Goal: Task Accomplishment & Management: Manage account settings

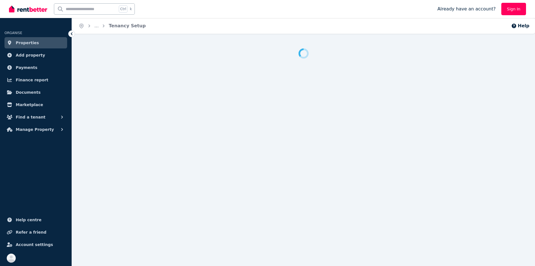
click at [508, 10] on link "Sign In" at bounding box center [514, 9] width 25 height 12
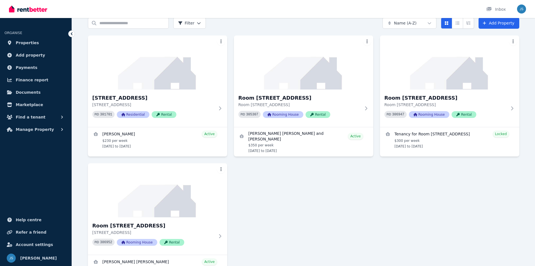
scroll to position [56, 0]
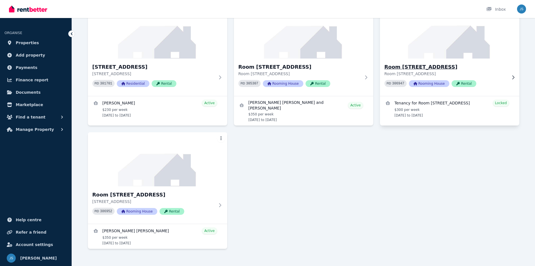
click at [427, 53] on img at bounding box center [450, 31] width 146 height 57
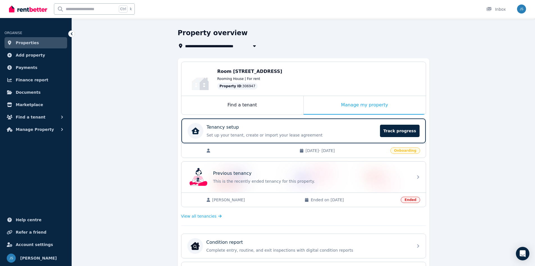
scroll to position [28, 0]
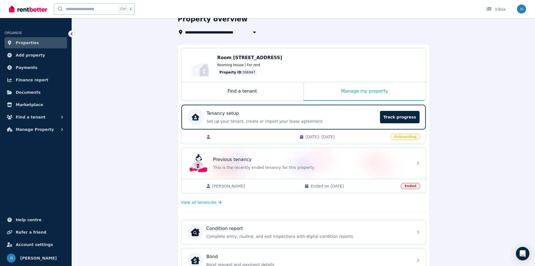
click at [349, 136] on span "[DATE] - [DATE]" at bounding box center [347, 137] width 82 height 6
click at [209, 136] on icon at bounding box center [208, 137] width 3 height 4
click at [393, 134] on div "[DATE] - [DATE] Onboarding" at bounding box center [304, 136] width 245 height 14
click at [400, 122] on span "Track progress" at bounding box center [399, 117] width 39 height 12
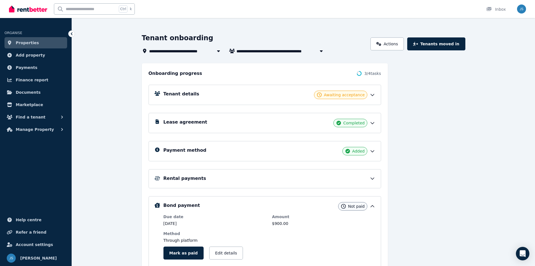
scroll to position [56, 0]
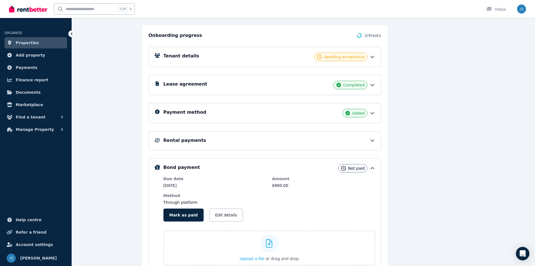
click at [251, 60] on div "Tenant details Awaiting acceptance" at bounding box center [270, 57] width 212 height 8
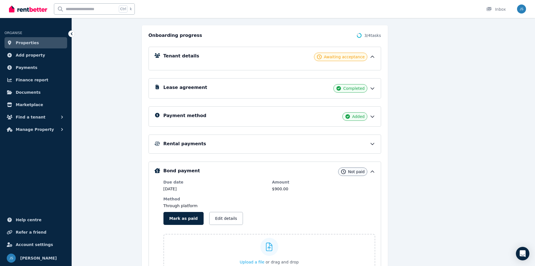
click at [308, 65] on div "Tenant details Awaiting acceptance" at bounding box center [265, 59] width 233 height 24
click at [243, 58] on div "Tenant details Awaiting acceptance" at bounding box center [270, 57] width 212 height 8
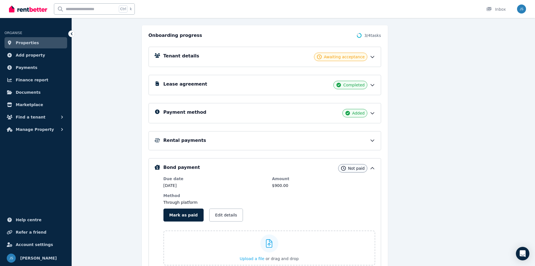
click at [301, 91] on div "Lease agreement Completed" at bounding box center [265, 85] width 233 height 20
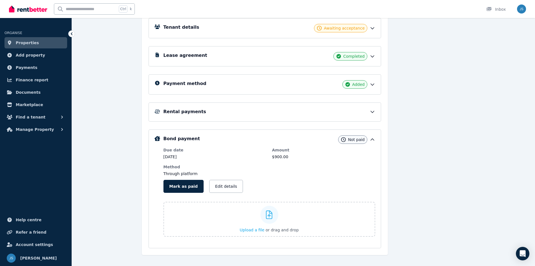
scroll to position [93, 0]
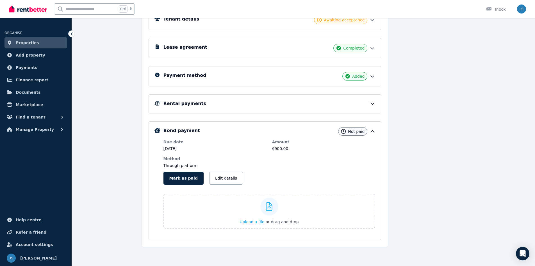
click at [374, 49] on icon at bounding box center [373, 48] width 6 height 6
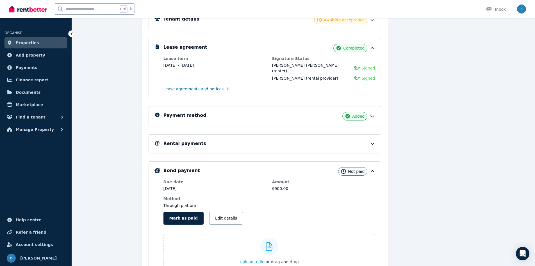
scroll to position [0, 0]
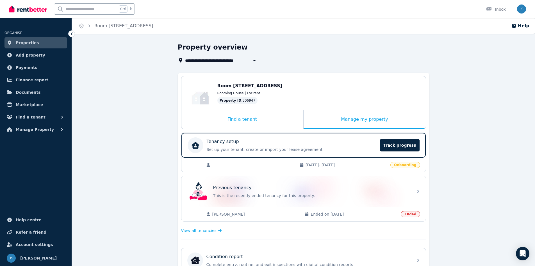
click at [275, 117] on div "Find a tenant" at bounding box center [243, 119] width 122 height 19
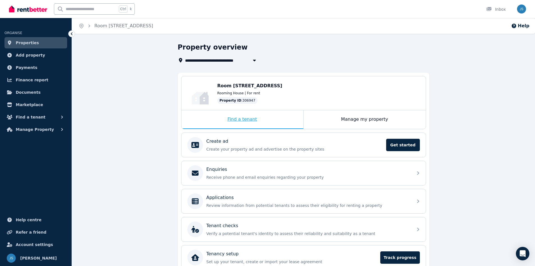
click at [246, 120] on div "Find a tenant" at bounding box center [243, 119] width 122 height 19
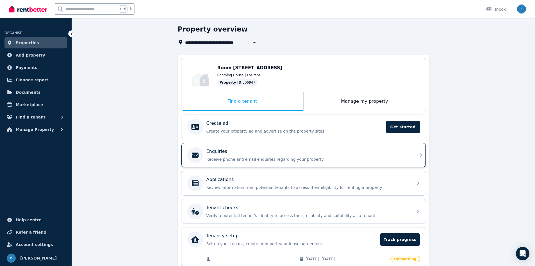
scroll to position [43, 0]
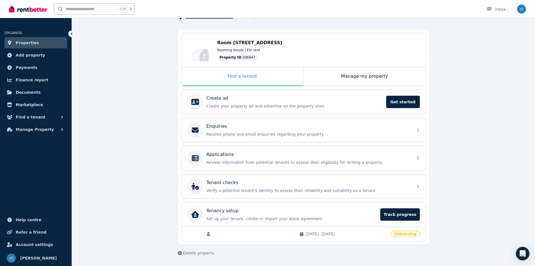
click at [347, 232] on span "[DATE] - [DATE]" at bounding box center [347, 234] width 82 height 6
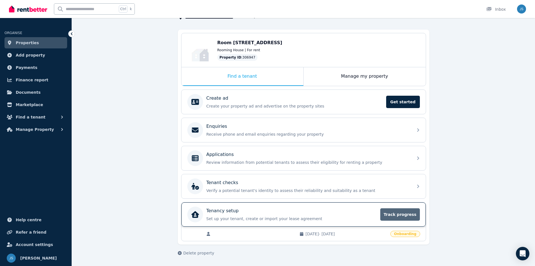
click at [402, 217] on span "Track progress" at bounding box center [400, 214] width 39 height 12
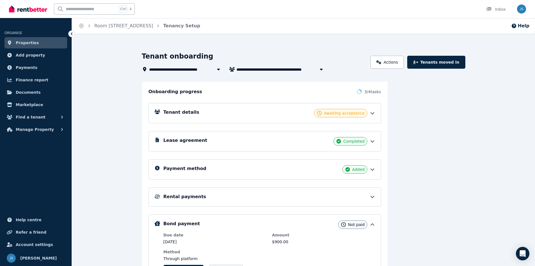
click at [298, 116] on div "Tenant details Awaiting acceptance" at bounding box center [270, 113] width 212 height 8
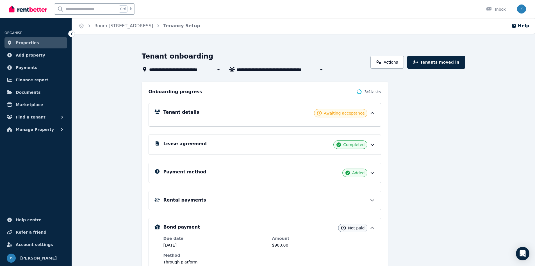
click at [232, 115] on div "Tenant details Awaiting acceptance" at bounding box center [270, 113] width 212 height 8
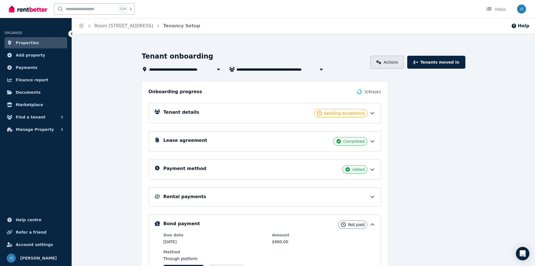
click at [399, 60] on link "Actions" at bounding box center [387, 62] width 33 height 13
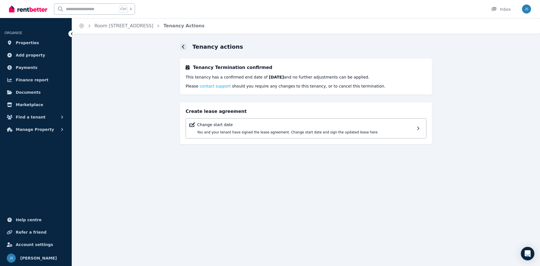
click at [182, 47] on icon at bounding box center [183, 47] width 2 height 4
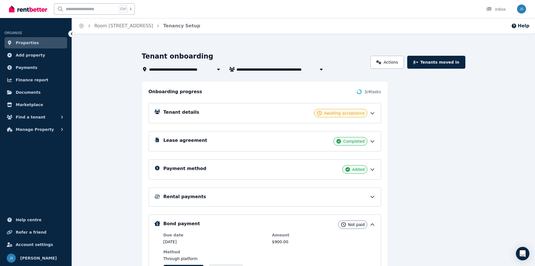
click at [366, 115] on div "Awaiting acceptance" at bounding box center [340, 113] width 53 height 8
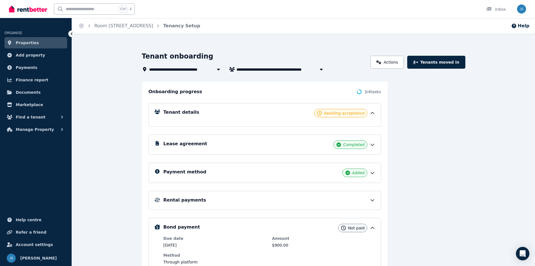
click at [371, 115] on icon at bounding box center [373, 113] width 6 height 6
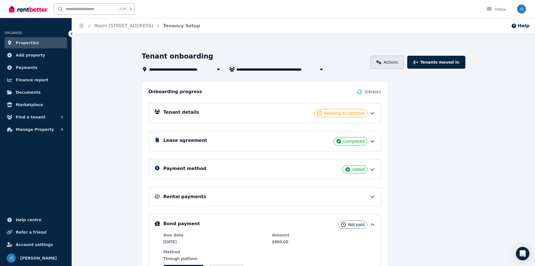
click at [397, 65] on link "Actions" at bounding box center [387, 62] width 33 height 13
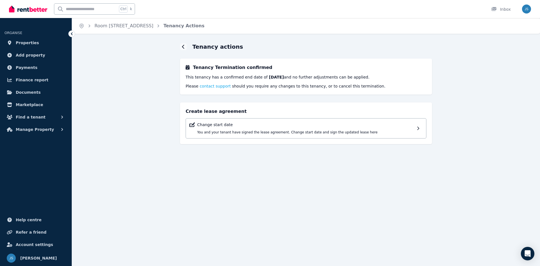
click at [71, 34] on icon at bounding box center [72, 34] width 6 height 6
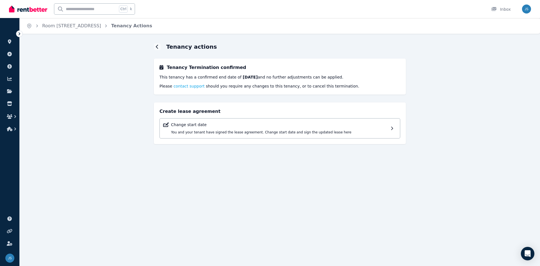
click at [24, 33] on ol "Home Room [STREET_ADDRESS] Actions" at bounding box center [89, 26] width 139 height 16
click at [18, 36] on icon at bounding box center [20, 34] width 6 height 6
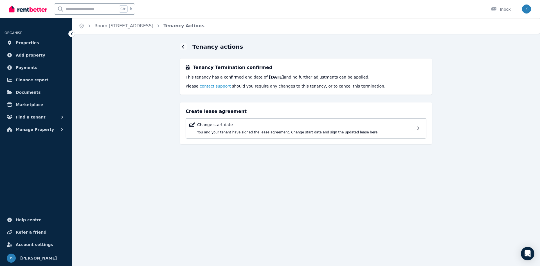
click at [205, 86] on span "contact support" at bounding box center [215, 86] width 31 height 4
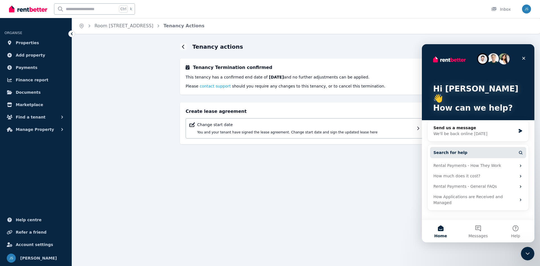
click at [459, 150] on span "Search for help" at bounding box center [450, 153] width 34 height 6
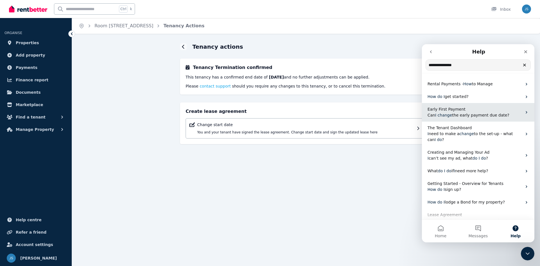
type input "**********"
click at [469, 112] on p "Can I change the early payment due date?" at bounding box center [474, 115] width 94 height 6
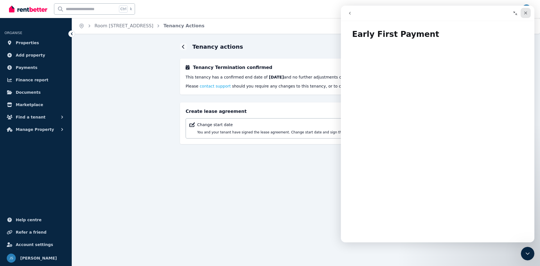
click at [524, 12] on icon "Close" at bounding box center [525, 13] width 4 height 4
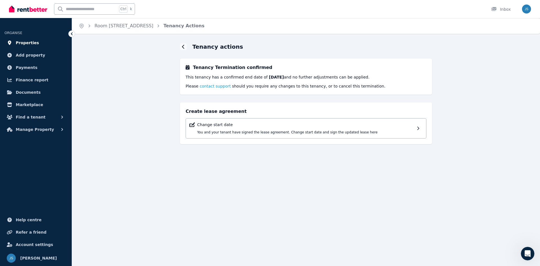
click at [42, 44] on link "Properties" at bounding box center [35, 42] width 63 height 11
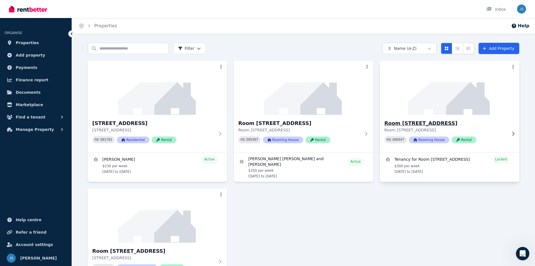
click at [497, 143] on div "PID 306947 Rooming House Rental" at bounding box center [446, 139] width 123 height 7
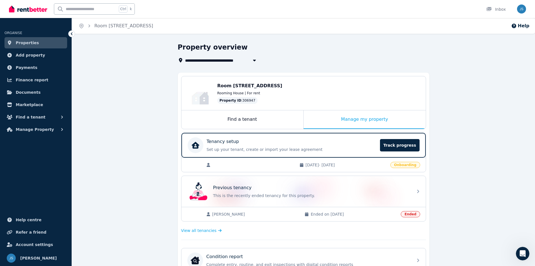
click at [283, 165] on div at bounding box center [250, 165] width 88 height 6
click at [253, 60] on icon "button" at bounding box center [255, 60] width 6 height 4
type input "**********"
click at [152, 98] on div "**********" at bounding box center [303, 254] width 463 height 423
click at [71, 34] on icon at bounding box center [72, 34] width 6 height 6
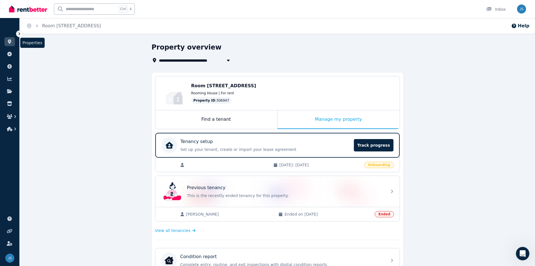
click at [13, 44] on link at bounding box center [9, 41] width 10 height 9
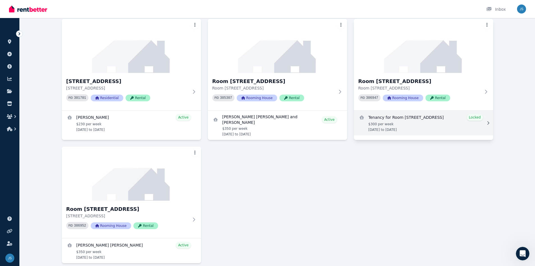
scroll to position [32, 0]
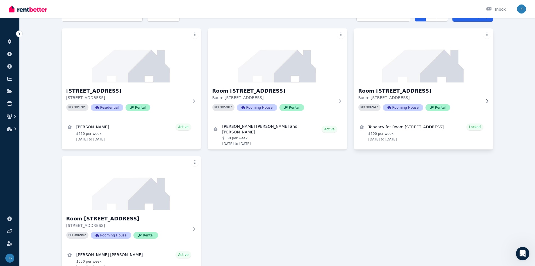
click at [480, 99] on p "Room [STREET_ADDRESS]" at bounding box center [420, 98] width 123 height 6
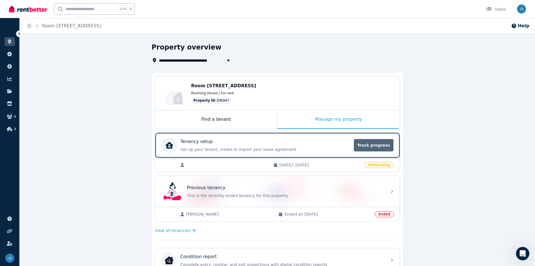
click at [370, 148] on span "Track progress" at bounding box center [373, 145] width 39 height 12
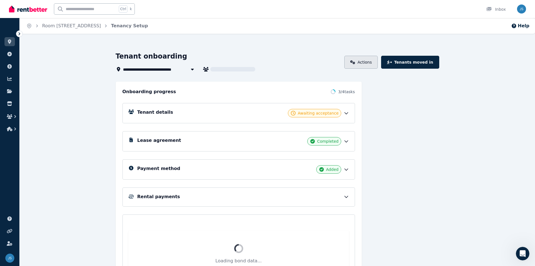
click at [377, 64] on link "Actions" at bounding box center [361, 62] width 33 height 13
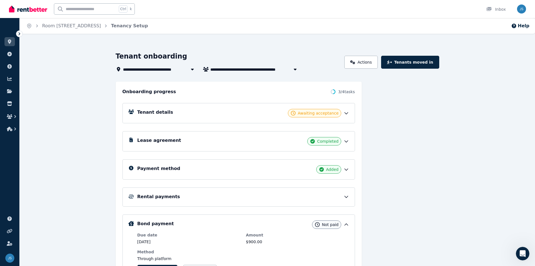
click at [344, 144] on div "Lease agreement Completed" at bounding box center [243, 141] width 212 height 8
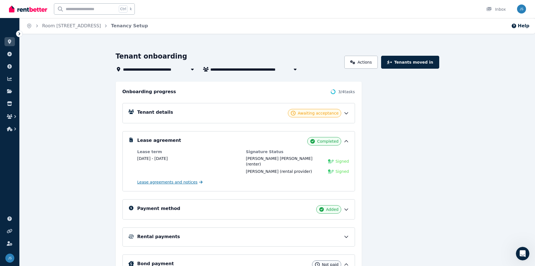
click at [180, 179] on span "Lease agreements and notices" at bounding box center [167, 182] width 60 height 6
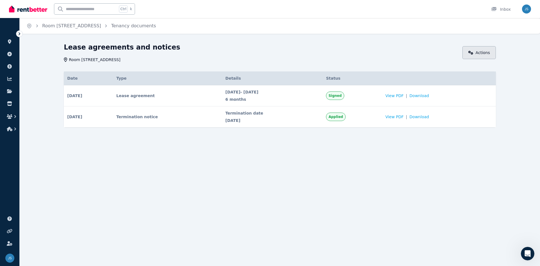
click at [474, 48] on header "Lease agreements and notices [STREET_ADDRESS] Actions" at bounding box center [280, 53] width 432 height 20
click at [472, 54] on icon at bounding box center [470, 53] width 5 height 4
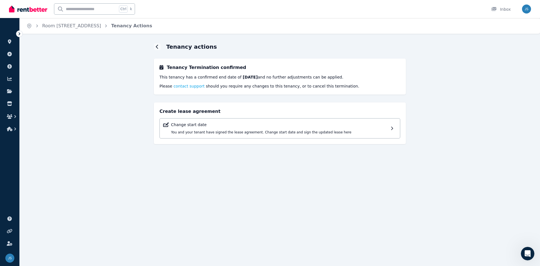
click at [157, 53] on div "Tenancy actions Tenancy Termination confirmed This tenancy has a confirmed end …" at bounding box center [280, 98] width 252 height 111
click at [157, 51] on div "Tenancy actions Tenancy Termination confirmed This tenancy has a confirmed end …" at bounding box center [280, 98] width 252 height 111
click at [157, 47] on icon at bounding box center [157, 46] width 3 height 4
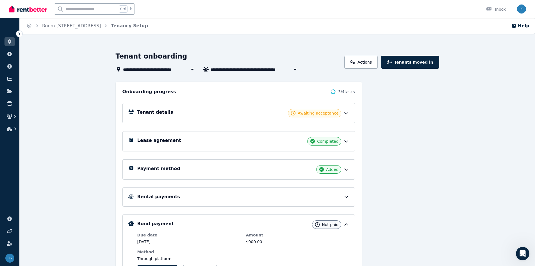
click at [285, 197] on div "Rental payments" at bounding box center [243, 196] width 212 height 7
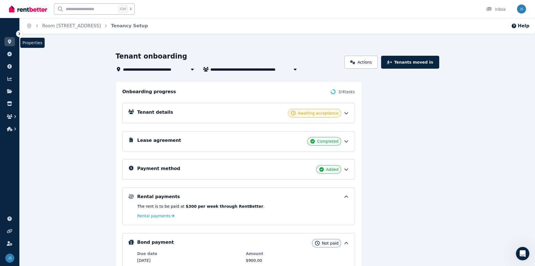
click at [11, 44] on link at bounding box center [9, 41] width 10 height 9
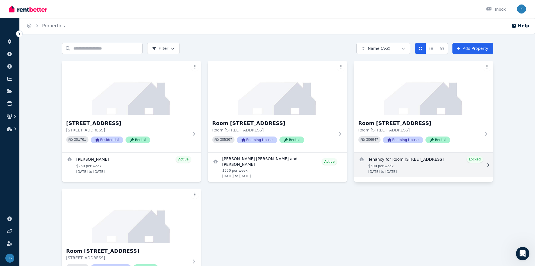
click at [416, 166] on link "View details for Tenancy for Room 2/10A Addis Street, Lamington" at bounding box center [423, 164] width 139 height 25
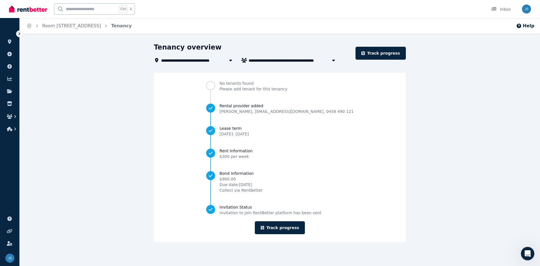
click at [275, 62] on span "Tenancy for Room [STREET_ADDRESS]" at bounding box center [290, 60] width 85 height 7
type input "**********"
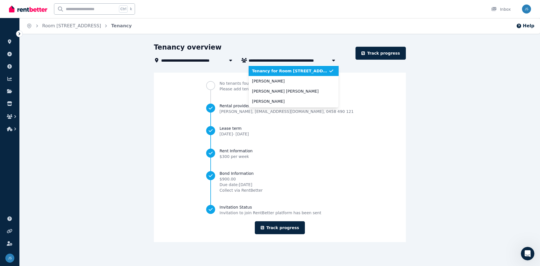
click at [303, 71] on span "Tenancy for Room [STREET_ADDRESS]" at bounding box center [290, 71] width 76 height 6
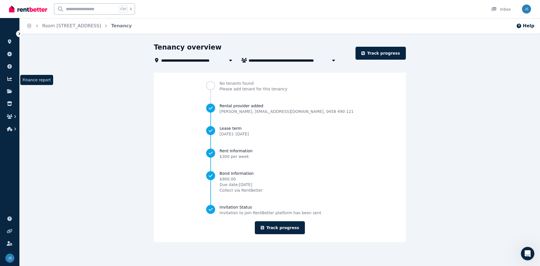
click at [9, 80] on icon at bounding box center [9, 79] width 4 height 4
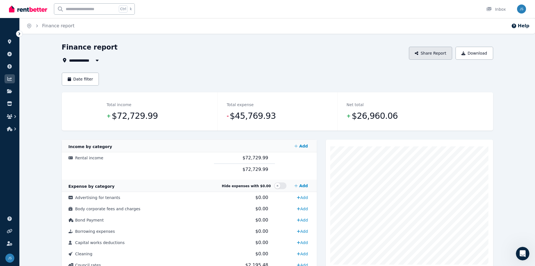
click at [444, 56] on button "Share Report" at bounding box center [430, 53] width 43 height 13
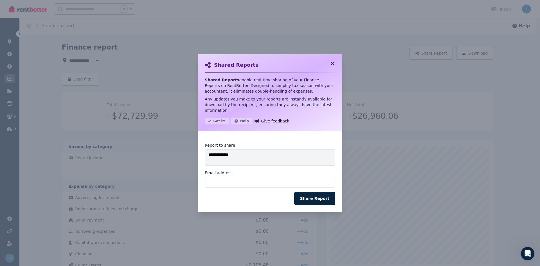
click at [332, 65] on icon at bounding box center [332, 63] width 6 height 5
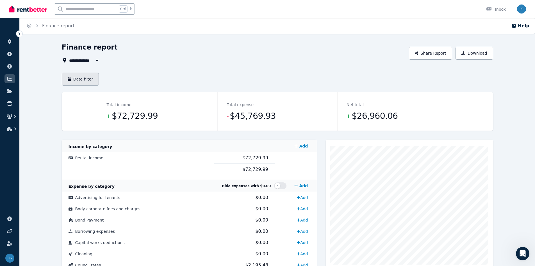
click at [85, 80] on button "Date filter" at bounding box center [80, 79] width 37 height 13
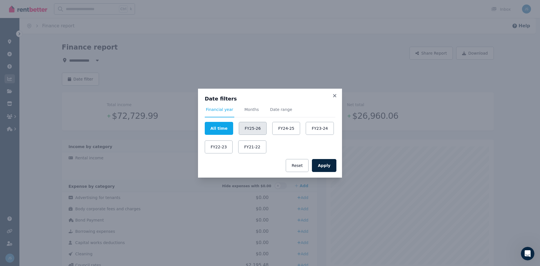
click at [250, 129] on button "FY25-26" at bounding box center [253, 128] width 28 height 13
click at [322, 165] on button "Apply" at bounding box center [324, 165] width 24 height 13
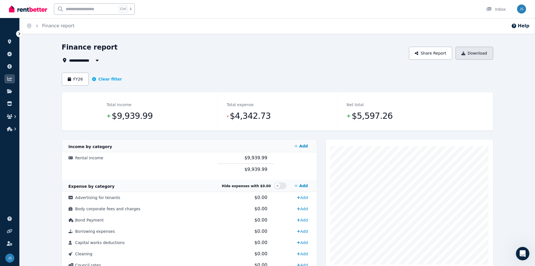
click at [466, 54] on icon "button" at bounding box center [464, 53] width 4 height 4
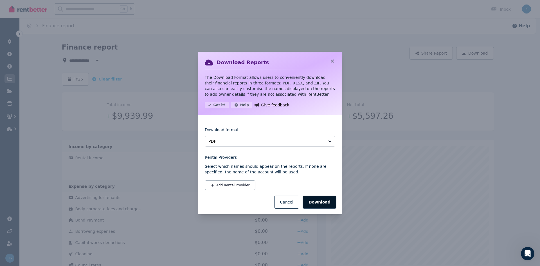
click at [317, 200] on button "Download" at bounding box center [319, 201] width 34 height 13
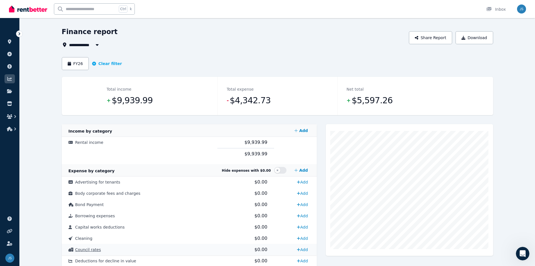
scroll to position [13, 0]
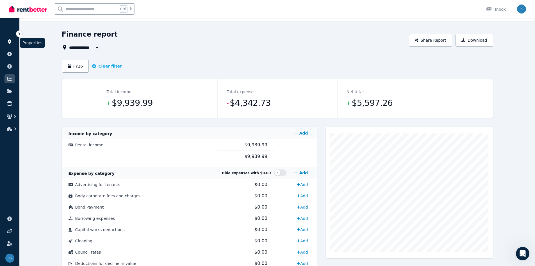
click at [12, 42] on icon at bounding box center [10, 41] width 6 height 4
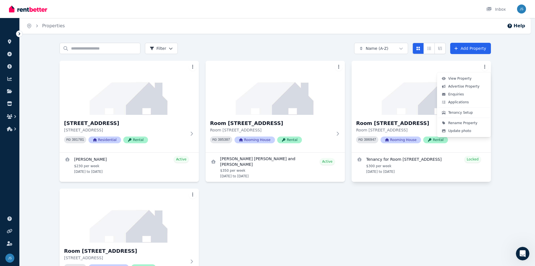
click at [487, 68] on html "Open main menu Inbox Open user menu ORGANISE Properties Add property Payments F…" at bounding box center [267, 133] width 535 height 266
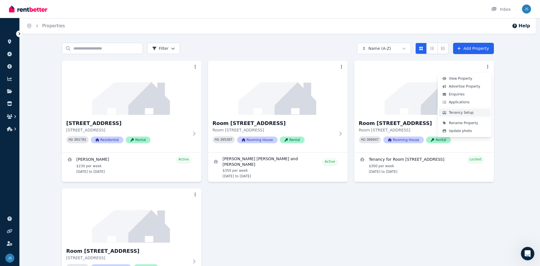
click at [477, 112] on button "Tenancy Setup" at bounding box center [464, 112] width 52 height 8
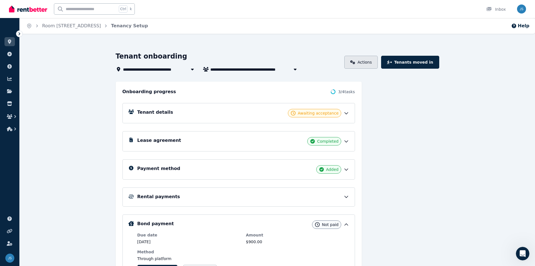
click at [369, 63] on link "Actions" at bounding box center [361, 62] width 33 height 13
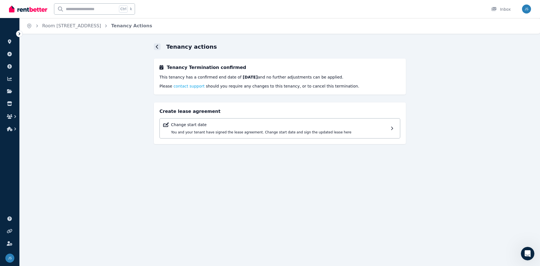
click at [156, 47] on icon at bounding box center [157, 46] width 3 height 4
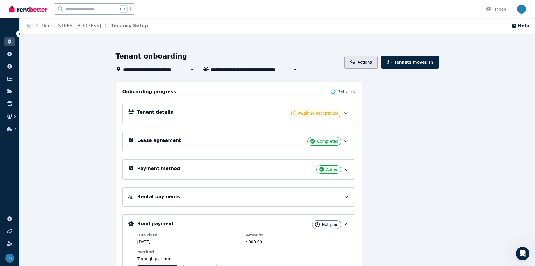
click at [375, 65] on link "Actions" at bounding box center [361, 62] width 33 height 13
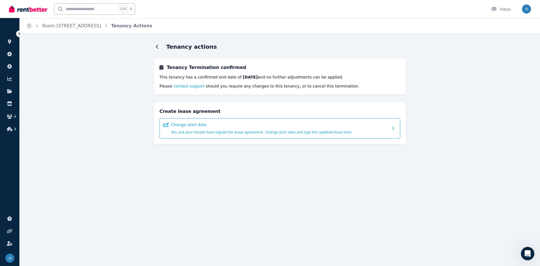
click at [215, 127] on p "Change start date" at bounding box center [279, 125] width 217 height 6
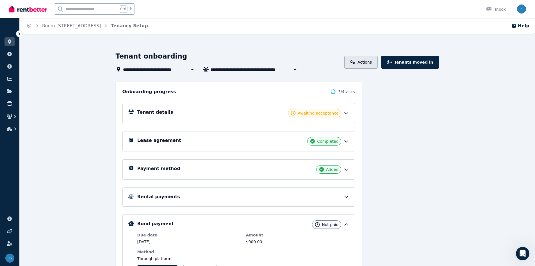
click at [371, 65] on link "Actions" at bounding box center [361, 62] width 33 height 13
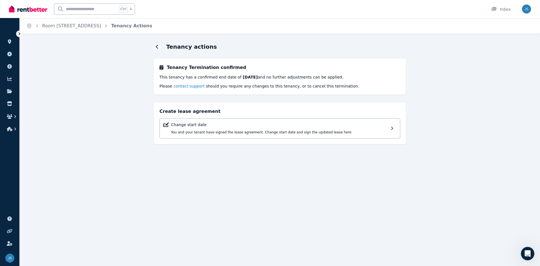
click at [191, 86] on span "contact support" at bounding box center [188, 86] width 31 height 4
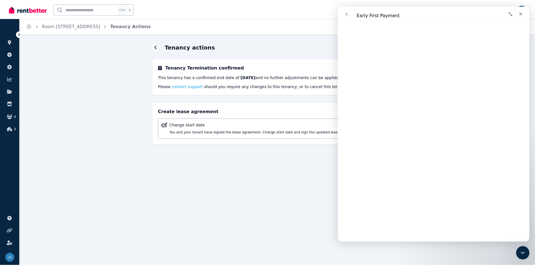
scroll to position [449, 0]
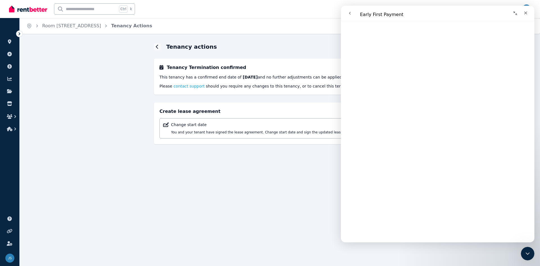
click at [307, 185] on div "Home Room [STREET_ADDRESS] Actions Tenancy actions Tenancy Termination confirme…" at bounding box center [270, 133] width 540 height 266
drag, startPoint x: 523, startPoint y: 11, endPoint x: 864, endPoint y: 17, distance: 340.7
click at [523, 11] on icon "Close" at bounding box center [525, 13] width 4 height 4
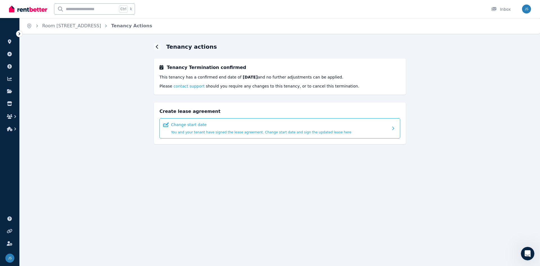
click at [227, 129] on div "Change start date You and your tenant have signed the lease agreement. Change s…" at bounding box center [279, 128] width 217 height 13
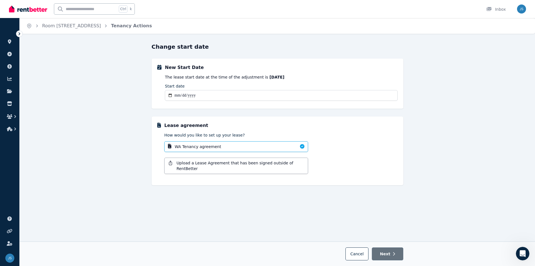
click at [396, 254] on button "Next" at bounding box center [387, 253] width 31 height 13
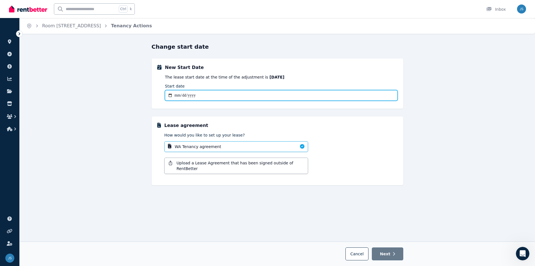
click at [244, 91] on input "Start date" at bounding box center [281, 95] width 233 height 11
click at [170, 94] on input "Start date" at bounding box center [281, 95] width 233 height 11
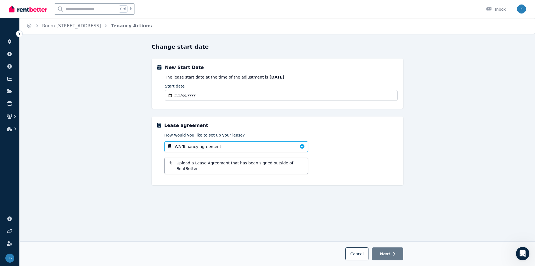
click at [190, 191] on div "Change start date New Start Date The lease start date at the time of the adjust…" at bounding box center [278, 154] width 252 height 223
click at [8, 43] on icon at bounding box center [10, 41] width 6 height 4
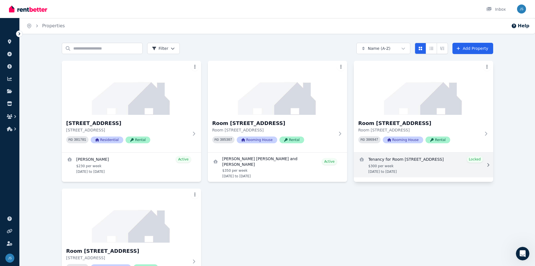
click at [454, 163] on link "View details for Tenancy for Room 2/10A Addis Street, Lamington" at bounding box center [423, 164] width 139 height 25
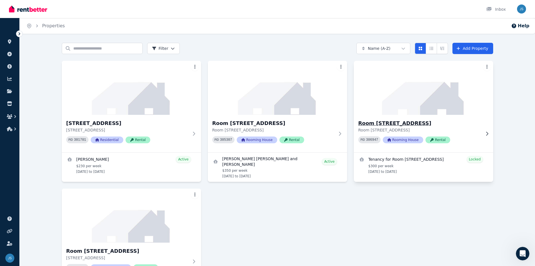
click at [431, 101] on img at bounding box center [423, 87] width 146 height 57
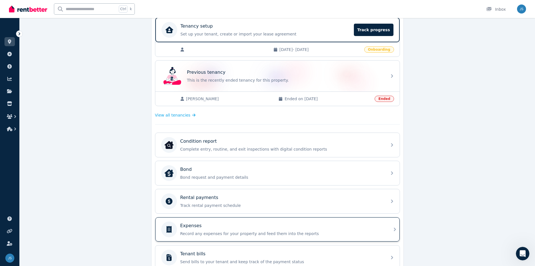
scroll to position [88, 0]
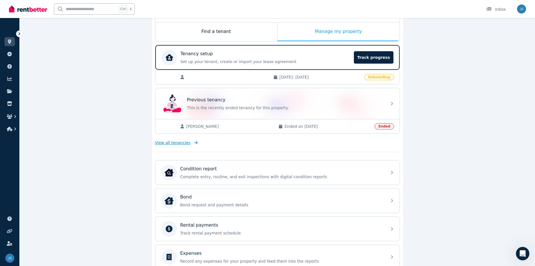
click at [179, 143] on span "View all tenancies" at bounding box center [172, 143] width 35 height 6
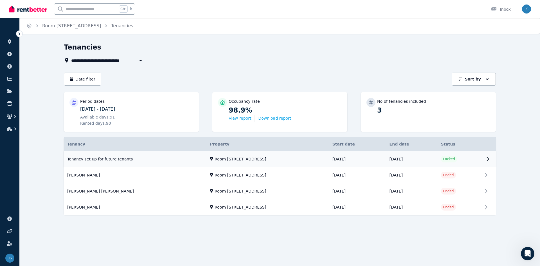
click at [320, 157] on link "View property details" at bounding box center [280, 159] width 432 height 16
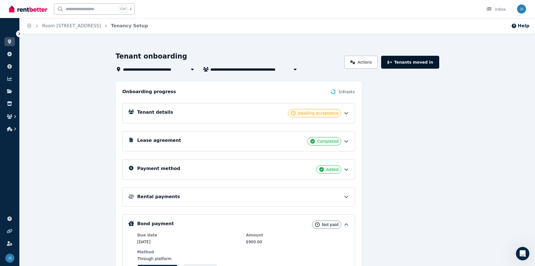
click at [409, 65] on button "Tenants moved in" at bounding box center [410, 62] width 58 height 13
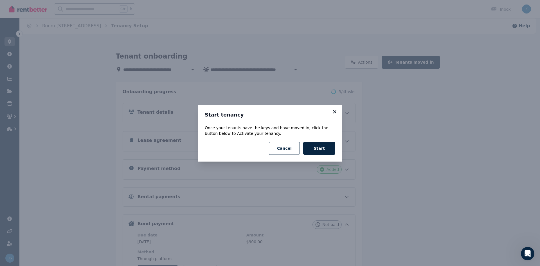
click at [336, 112] on icon at bounding box center [335, 111] width 6 height 5
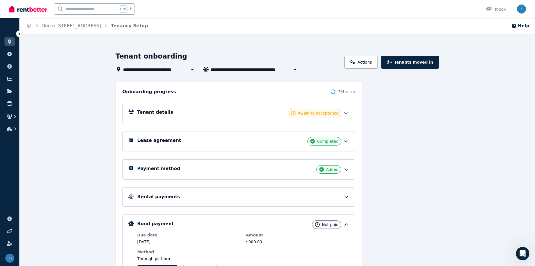
click at [336, 112] on span "Awaiting acceptance" at bounding box center [318, 113] width 41 height 6
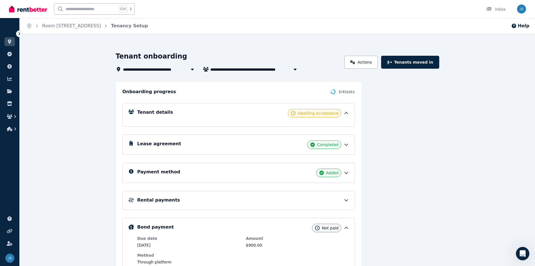
click at [345, 113] on icon at bounding box center [347, 113] width 6 height 6
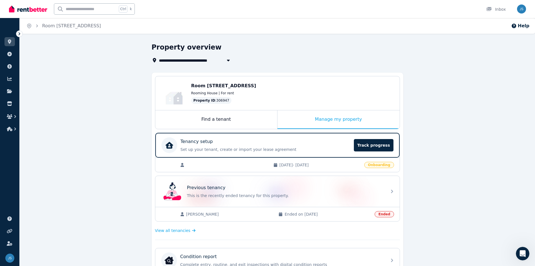
click at [184, 164] on icon at bounding box center [182, 165] width 4 height 4
click at [220, 121] on div "Find a tenant" at bounding box center [216, 119] width 122 height 19
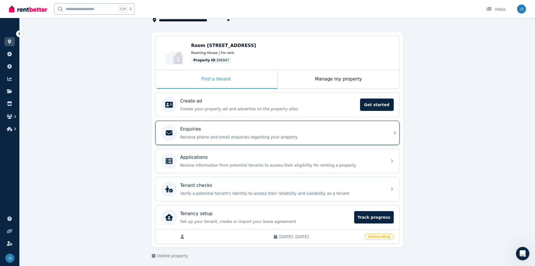
scroll to position [43, 0]
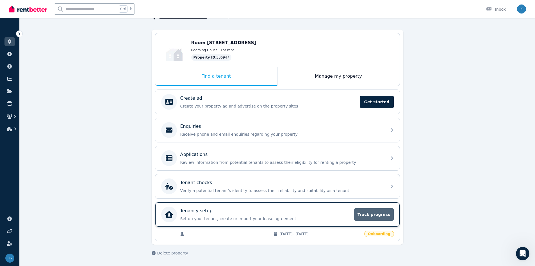
click at [376, 216] on span "Track progress" at bounding box center [373, 214] width 39 height 12
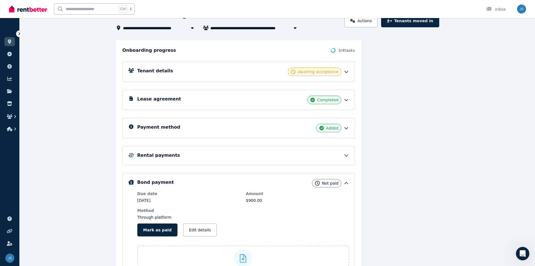
scroll to position [37, 0]
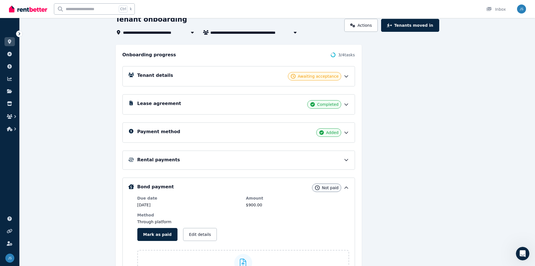
click at [308, 72] on div "Awaiting acceptance" at bounding box center [314, 76] width 53 height 8
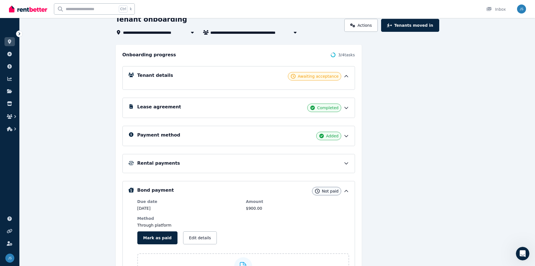
click at [300, 109] on div "Lease agreement Completed" at bounding box center [243, 107] width 212 height 8
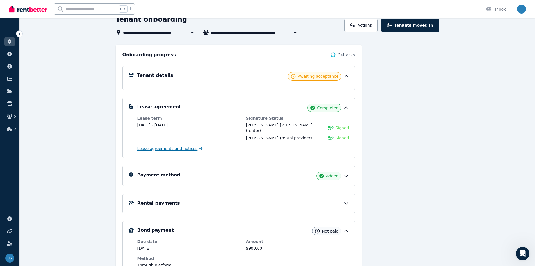
click at [187, 146] on span "Lease agreements and notices" at bounding box center [167, 149] width 60 height 6
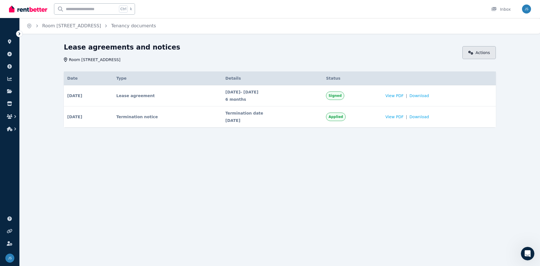
click at [481, 53] on link "Actions" at bounding box center [478, 52] width 33 height 13
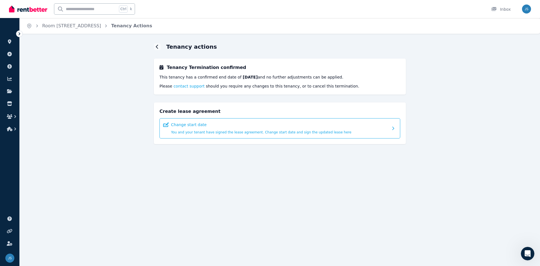
click at [194, 130] on span "You and your tenant have signed the lease agreement. Change start date and sign…" at bounding box center [261, 132] width 180 height 4
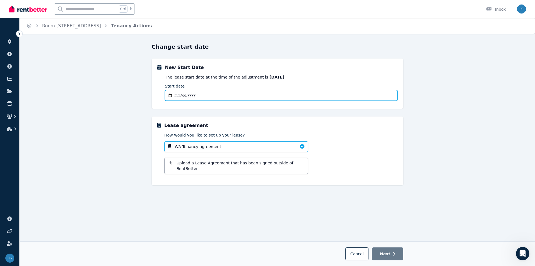
click at [171, 96] on input "Start date" at bounding box center [281, 95] width 233 height 11
type input "**********"
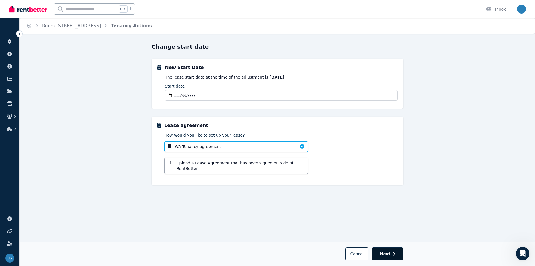
click at [392, 251] on button "Next" at bounding box center [387, 253] width 31 height 13
select select "**********"
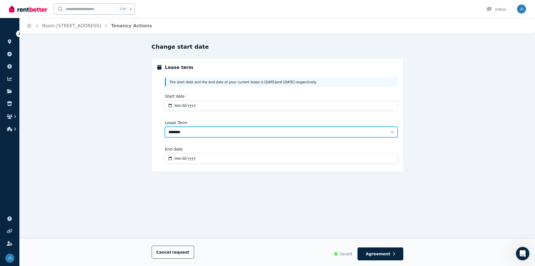
click at [393, 133] on select "******** ******** ********* ******* ******* ******* ******* ***** ********" at bounding box center [281, 131] width 233 height 11
click at [165, 126] on select "******** ******** ********* ******* ******* ******* ******* ***** ********" at bounding box center [281, 131] width 233 height 11
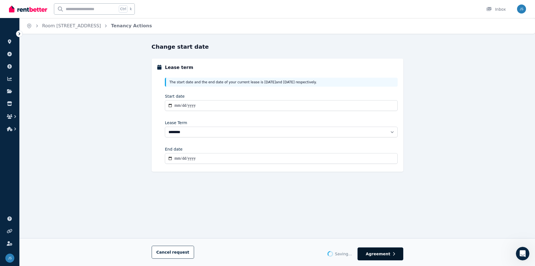
click at [386, 248] on button "Agreement" at bounding box center [381, 253] width 46 height 13
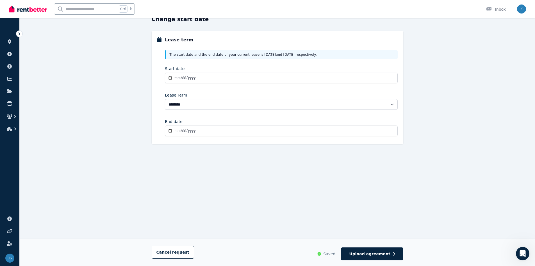
scroll to position [28, 0]
click at [382, 251] on span "Upload agreement" at bounding box center [369, 254] width 41 height 6
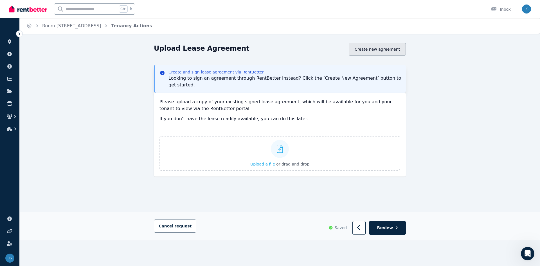
click at [395, 51] on button "Create new agreement" at bounding box center [377, 49] width 57 height 13
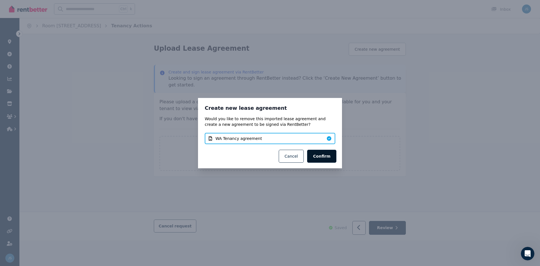
click at [319, 158] on button "Confirm" at bounding box center [321, 156] width 29 height 13
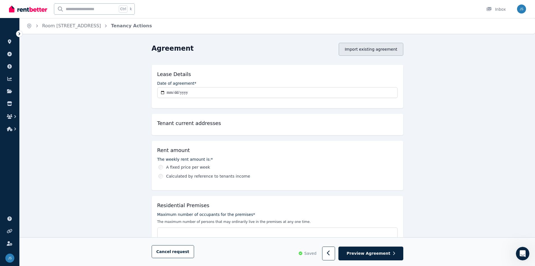
click at [383, 51] on button "Import existing agreement" at bounding box center [371, 49] width 64 height 13
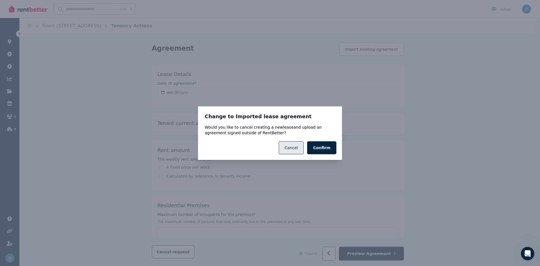
click at [302, 150] on button "Cancel" at bounding box center [291, 147] width 25 height 13
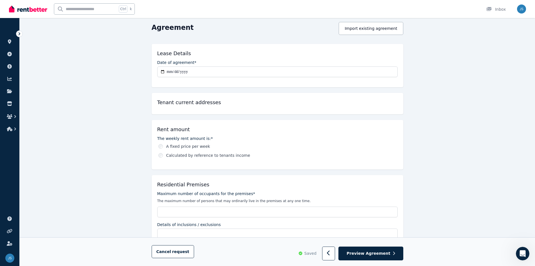
scroll to position [56, 0]
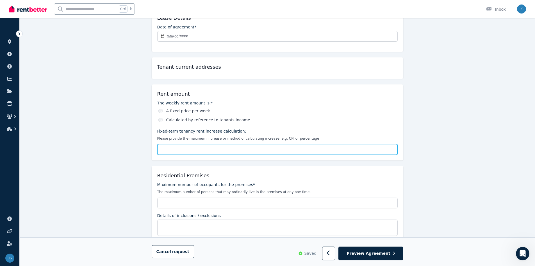
click at [196, 150] on input "Fixed-term tenancy rent increase calculation:" at bounding box center [277, 149] width 241 height 11
type input "***"
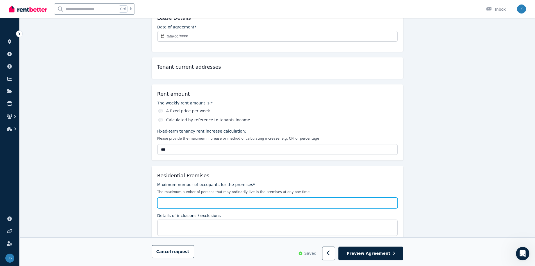
click at [193, 198] on input "Maximum number of occupants for the premises*" at bounding box center [277, 202] width 241 height 11
type input "*"
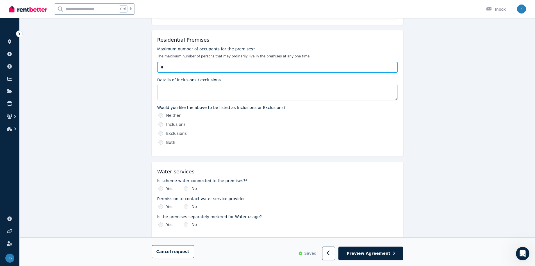
scroll to position [225, 0]
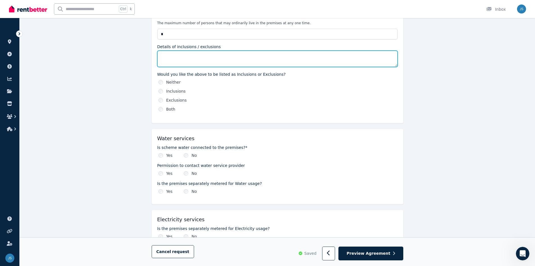
click at [174, 58] on textarea "Details of inclusions / exclusions" at bounding box center [277, 59] width 241 height 16
paste textarea "**********"
click at [174, 59] on textarea "**********" at bounding box center [277, 59] width 241 height 16
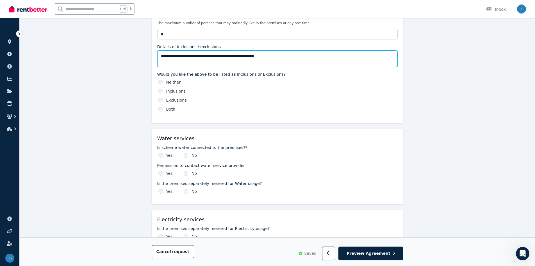
click at [164, 61] on textarea "**********" at bounding box center [277, 59] width 241 height 16
click at [160, 62] on textarea "**********" at bounding box center [277, 59] width 241 height 16
click at [161, 63] on textarea "**********" at bounding box center [277, 59] width 241 height 16
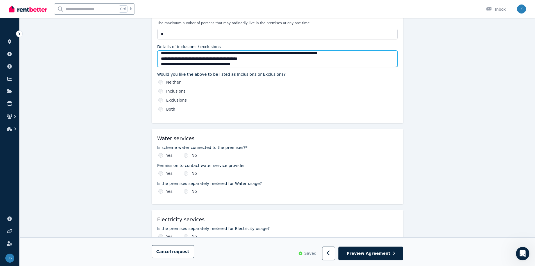
click at [258, 59] on textarea "**********" at bounding box center [277, 59] width 241 height 16
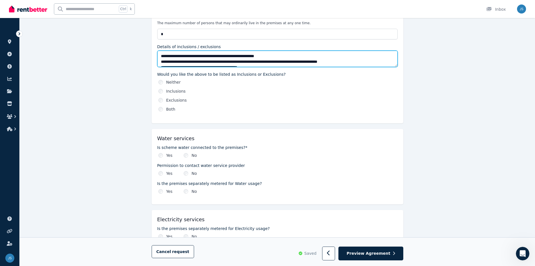
scroll to position [11, 0]
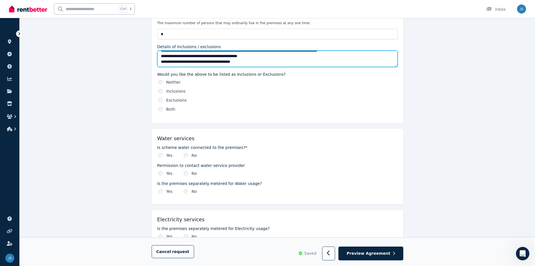
drag, startPoint x: 183, startPoint y: 61, endPoint x: 205, endPoint y: 65, distance: 22.3
click at [205, 65] on textarea "**********" at bounding box center [277, 59] width 241 height 16
type textarea "**********"
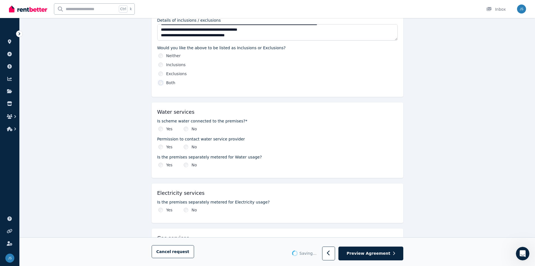
scroll to position [337, 0]
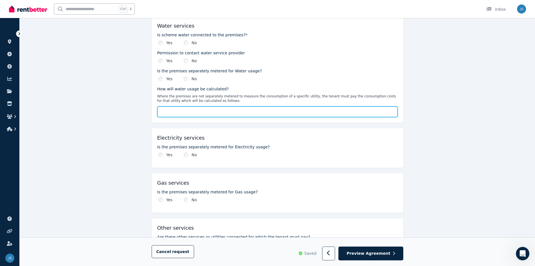
click at [202, 107] on input "How will water usage be calculated?" at bounding box center [277, 111] width 241 height 11
type input "**********"
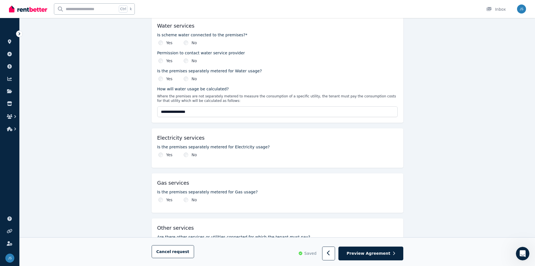
click at [188, 154] on div "No" at bounding box center [190, 155] width 13 height 6
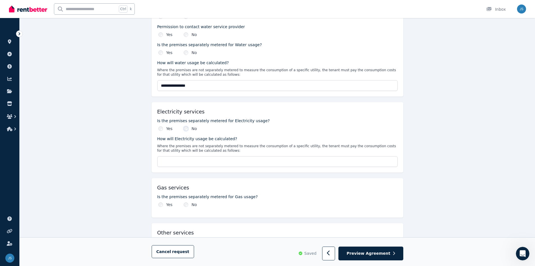
scroll to position [422, 0]
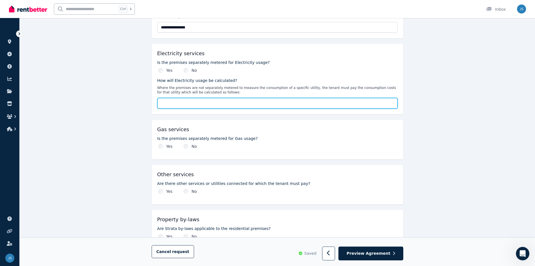
drag, startPoint x: 193, startPoint y: 103, endPoint x: 194, endPoint y: 108, distance: 5.2
click at [193, 103] on input "How will Electricity usage be calculated?" at bounding box center [277, 103] width 241 height 11
type input "**********"
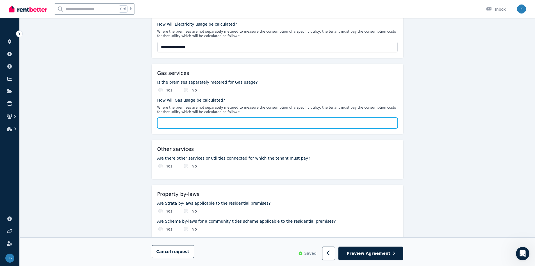
click at [198, 126] on input "How will Gas usage be calculated?" at bounding box center [277, 122] width 241 height 11
type input "**********"
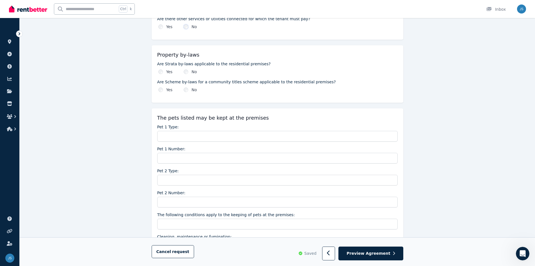
scroll to position [618, 0]
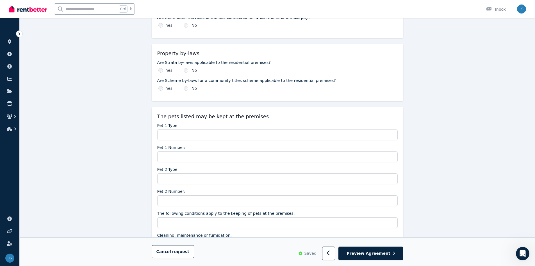
click at [186, 91] on div "Property by-laws Are Strata by-laws applicable to the residential premises? Yes…" at bounding box center [278, 72] width 252 height 57
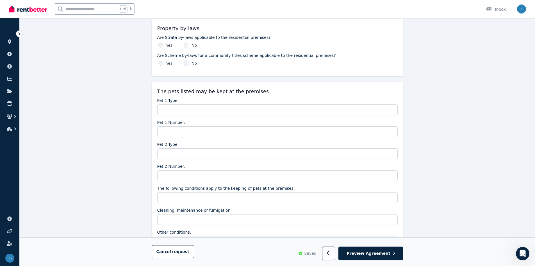
scroll to position [675, 0]
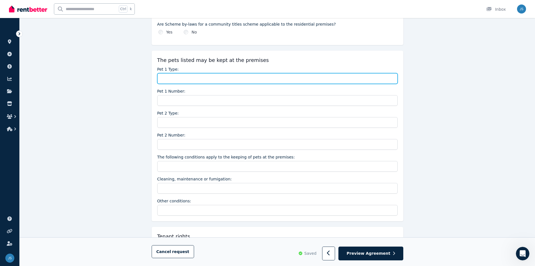
click at [178, 82] on input "Pet 1 Type:" at bounding box center [277, 78] width 241 height 11
type input "**********"
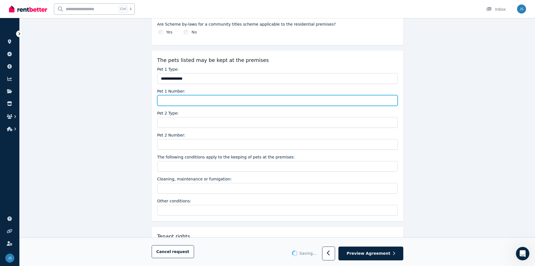
click at [189, 97] on input "Pet 1 Number:" at bounding box center [277, 100] width 241 height 11
type input "**********"
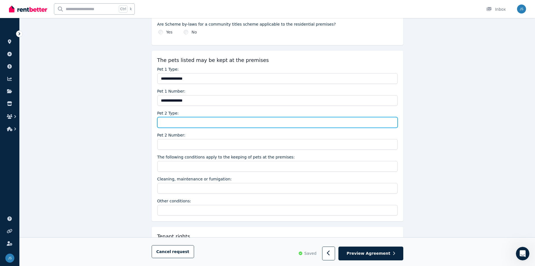
click at [192, 124] on input "Pet 2 Type:" at bounding box center [277, 122] width 241 height 11
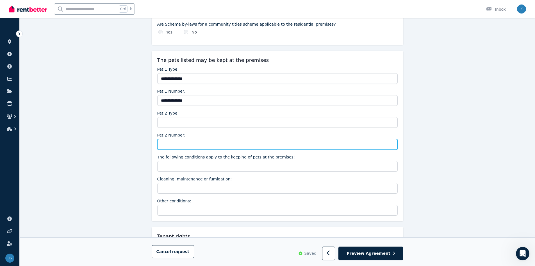
click at [190, 147] on input "Pet 2 Number:" at bounding box center [277, 144] width 241 height 11
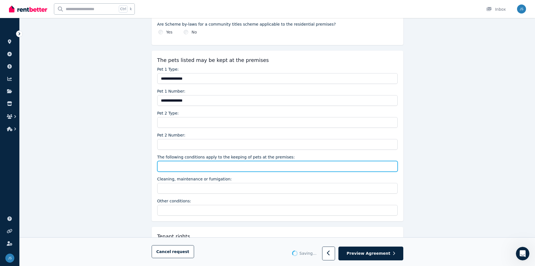
click at [193, 167] on input "The following conditions apply to the keeping of pets at the premises:" at bounding box center [277, 166] width 241 height 11
type input "**********"
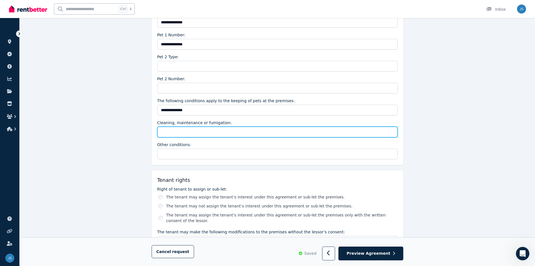
drag, startPoint x: 189, startPoint y: 132, endPoint x: 190, endPoint y: 137, distance: 5.1
click at [189, 132] on input "Cleaning, maintenance or fumigation:" at bounding box center [277, 131] width 241 height 11
type input "**********"
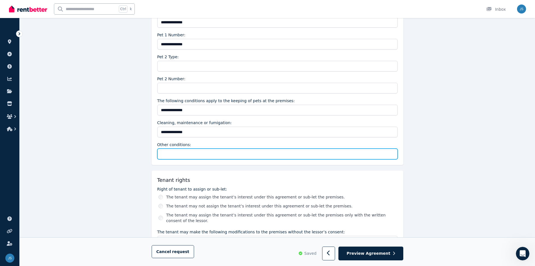
drag, startPoint x: 190, startPoint y: 137, endPoint x: 187, endPoint y: 152, distance: 15.2
click at [187, 151] on input "Other conditions:" at bounding box center [277, 153] width 241 height 11
type input "**********"
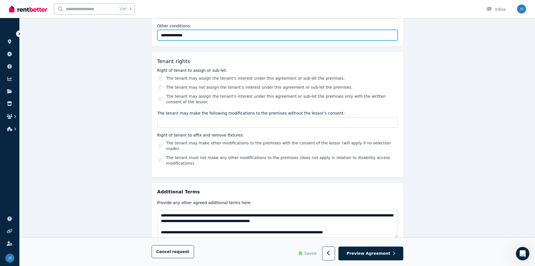
scroll to position [864, 0]
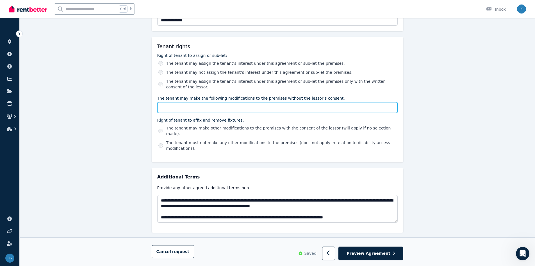
click at [166, 110] on input "The tenant may make the following modifications to the premises without the les…" at bounding box center [277, 107] width 241 height 11
paste input "**********"
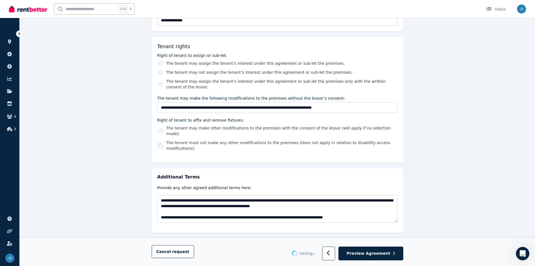
type input "**********"
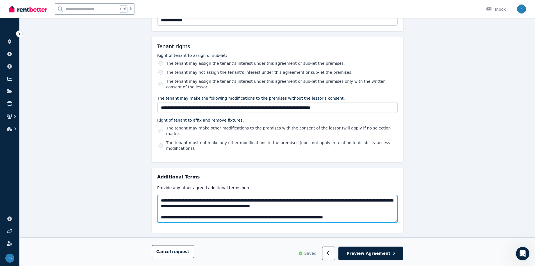
click at [364, 205] on textarea "**********" at bounding box center [277, 209] width 241 height 28
paste textarea "**********"
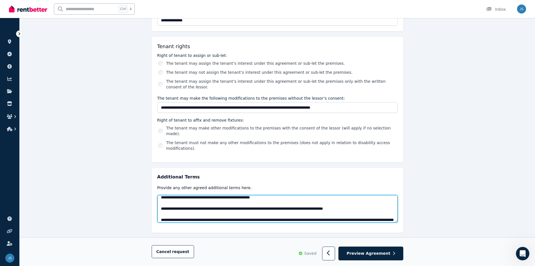
scroll to position [0, 0]
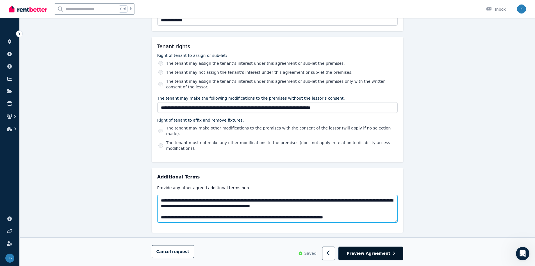
type textarea "**********"
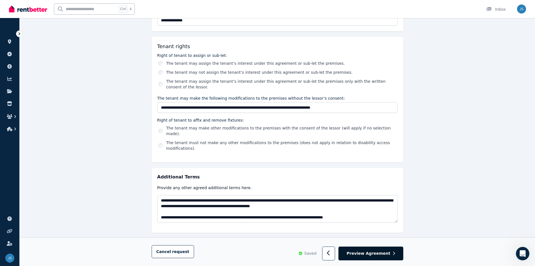
click at [370, 255] on span "Preview Agreement" at bounding box center [369, 253] width 44 height 6
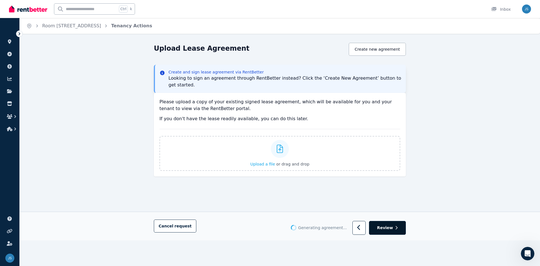
click at [394, 227] on button "Review" at bounding box center [387, 228] width 37 height 14
click at [168, 227] on span "Cancel request" at bounding box center [175, 225] width 33 height 4
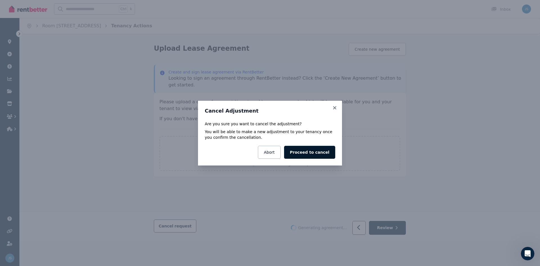
click at [319, 150] on button "Proceed to cancel" at bounding box center [309, 152] width 51 height 13
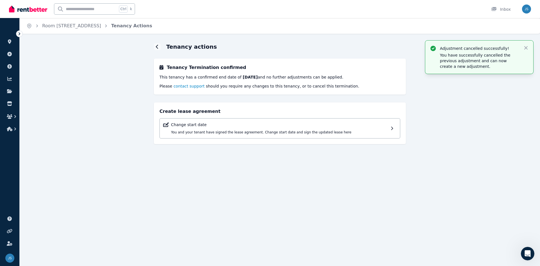
click at [193, 87] on span "contact support" at bounding box center [188, 86] width 31 height 4
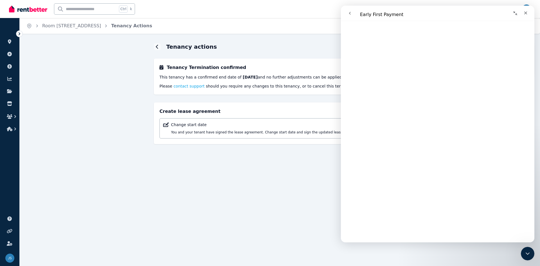
scroll to position [780, 0]
click at [345, 231] on span "😞" at bounding box center [343, 233] width 5 height 5
drag, startPoint x: 446, startPoint y: 202, endPoint x: 759, endPoint y: 101, distance: 329.1
click at [385, 223] on button "Send us a message" at bounding box center [363, 227] width 44 height 9
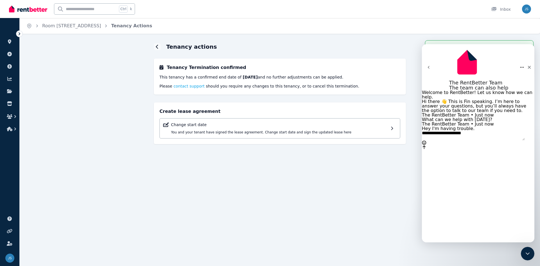
type textarea "**********"
type textarea "*"
type textarea "**********"
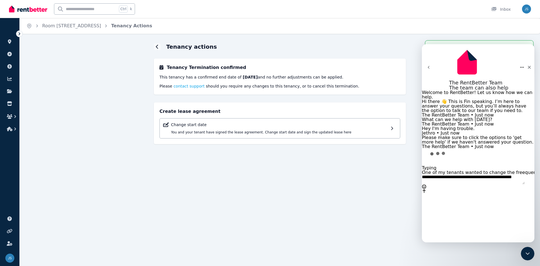
click at [507, 184] on textarea "**********" at bounding box center [473, 180] width 103 height 10
click at [524, 184] on textarea "**********" at bounding box center [473, 180] width 103 height 10
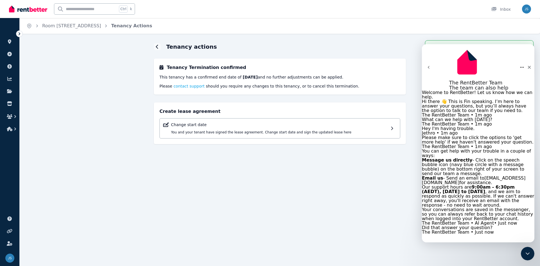
scroll to position [94, 0]
type textarea "**********"
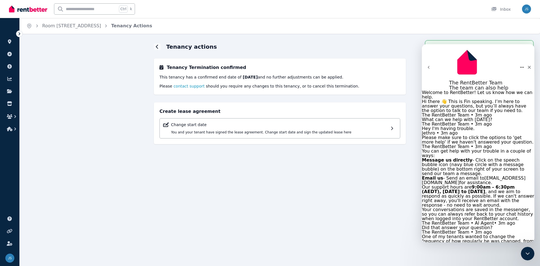
scroll to position [319, 0]
type textarea "**********"
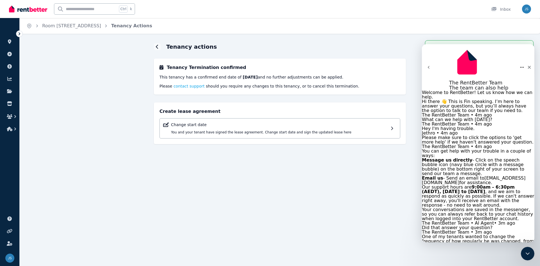
click at [526, 62] on div "Close" at bounding box center [529, 67] width 10 height 10
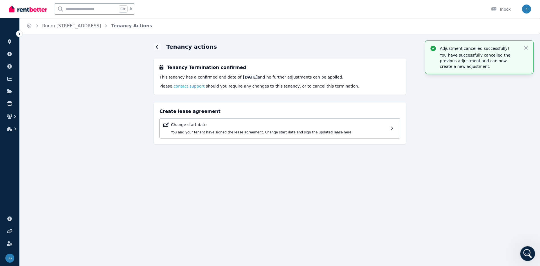
click at [530, 254] on div "Open Intercom Messenger" at bounding box center [526, 252] width 19 height 19
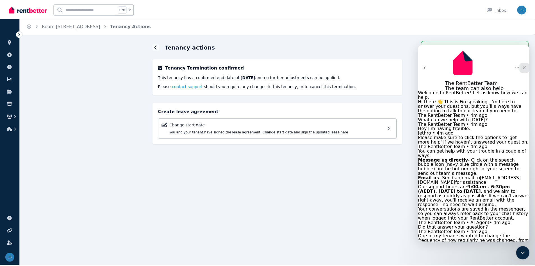
scroll to position [484, 0]
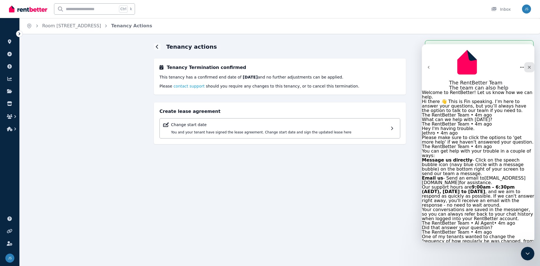
click at [528, 66] on icon "Close" at bounding box center [529, 67] width 3 height 3
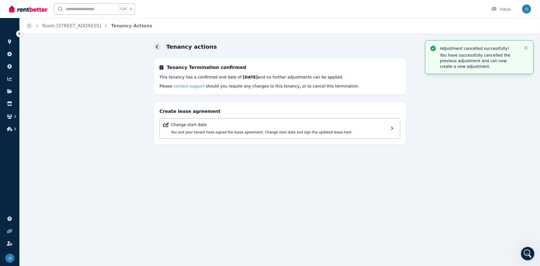
click at [155, 47] on div at bounding box center [157, 46] width 7 height 7
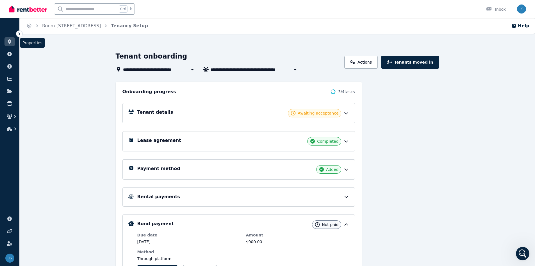
click at [12, 46] on link at bounding box center [9, 41] width 10 height 9
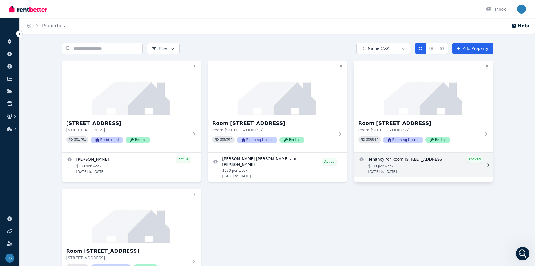
click at [423, 160] on link "View details for Tenancy for Room 2/10A Addis Street, Lamington" at bounding box center [423, 164] width 139 height 25
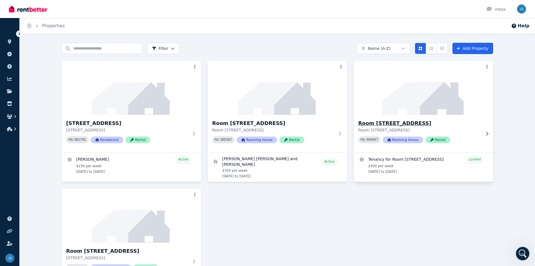
click at [425, 100] on img at bounding box center [423, 87] width 146 height 57
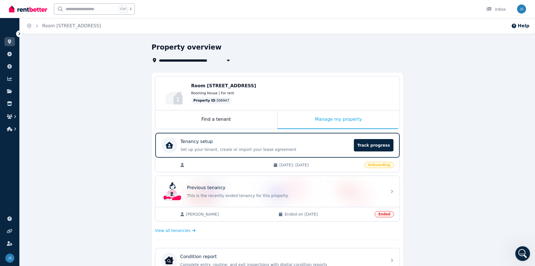
click at [523, 247] on div "Open Intercom Messenger" at bounding box center [522, 252] width 19 height 19
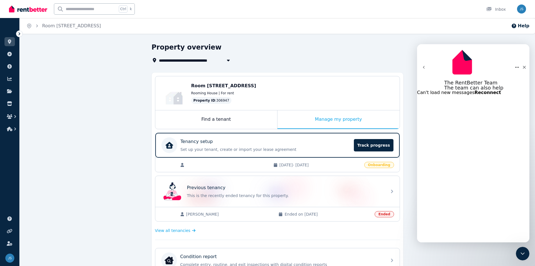
click at [489, 90] on div "Intercom messenger" at bounding box center [473, 90] width 112 height 0
click at [501, 95] on b "Reconnect" at bounding box center [488, 92] width 26 height 5
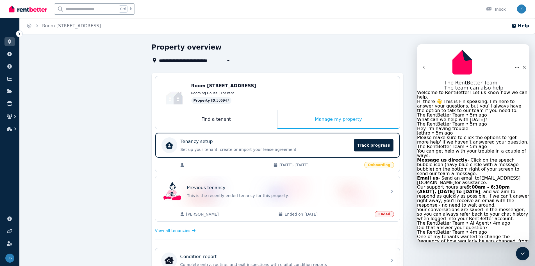
scroll to position [423, 0]
click at [379, 142] on span "Track progress" at bounding box center [373, 145] width 39 height 12
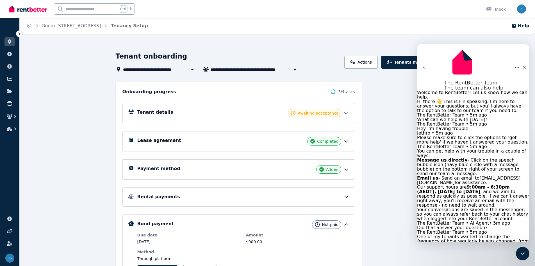
click at [232, 114] on div "Tenant details Awaiting acceptance" at bounding box center [243, 113] width 212 height 8
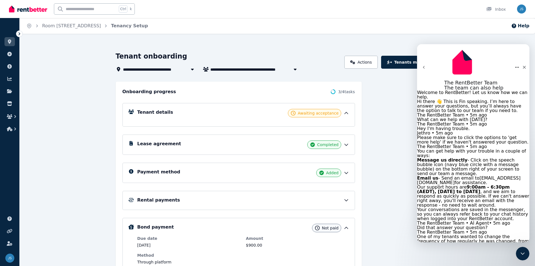
click at [232, 114] on div "Tenant details Awaiting acceptance" at bounding box center [243, 113] width 212 height 8
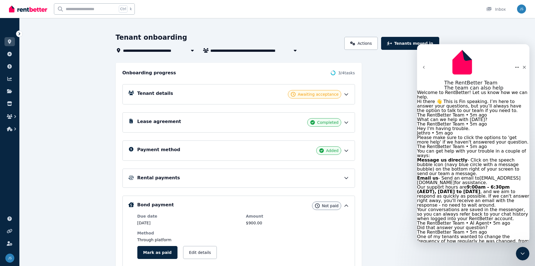
scroll to position [28, 0]
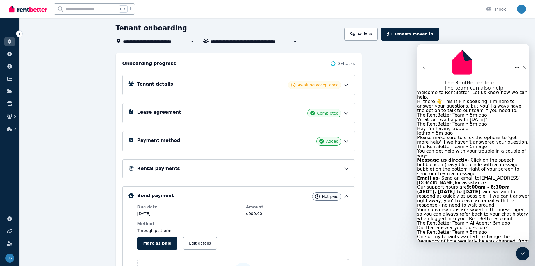
click at [256, 110] on div "Lease agreement Completed" at bounding box center [243, 113] width 212 height 8
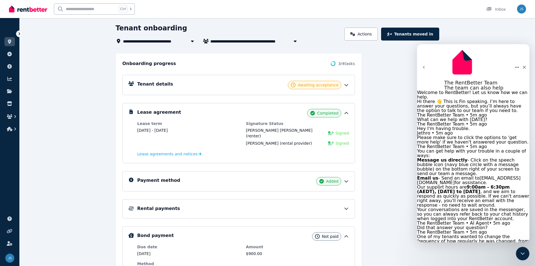
type textarea "**********"
click at [363, 30] on link "Actions" at bounding box center [361, 34] width 33 height 13
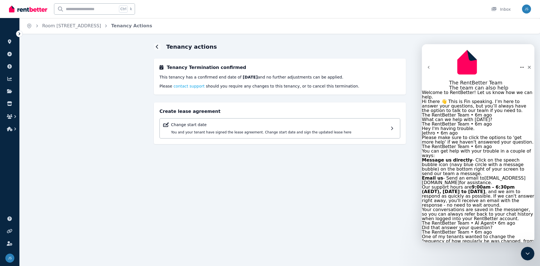
type textarea "**********"
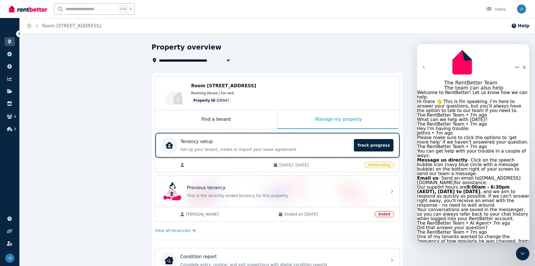
click at [277, 140] on div "Tenancy setup" at bounding box center [266, 141] width 170 height 7
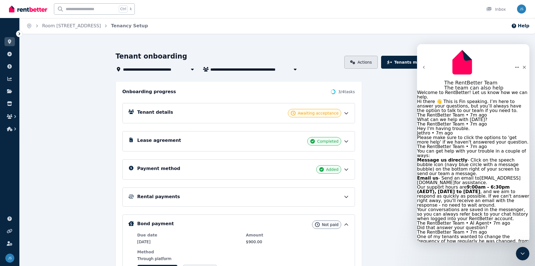
click at [374, 67] on link "Actions" at bounding box center [361, 62] width 33 height 13
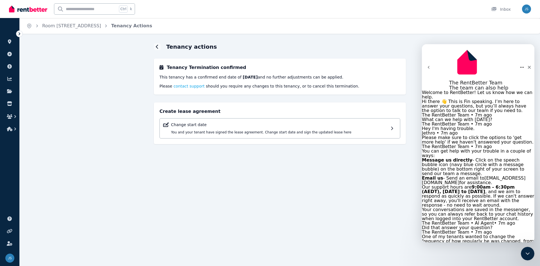
type textarea "**********"
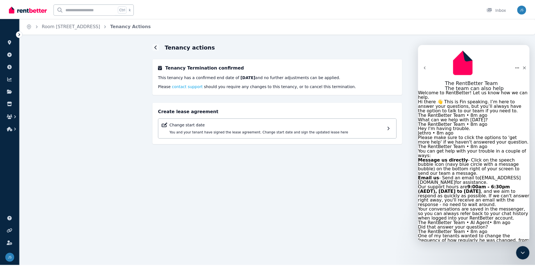
scroll to position [989, 0]
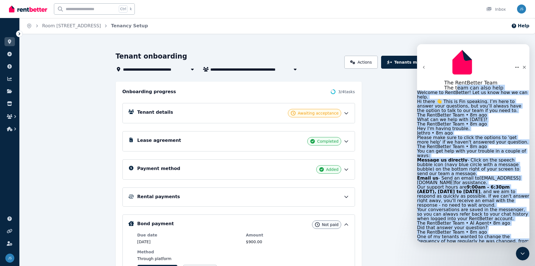
drag, startPoint x: 453, startPoint y: 54, endPoint x: 458, endPoint y: 57, distance: 6.2
click at [459, 60] on div "The RentBetter Team The team can also help Welcome to RentBetter! Let us know h…" at bounding box center [473, 143] width 112 height 198
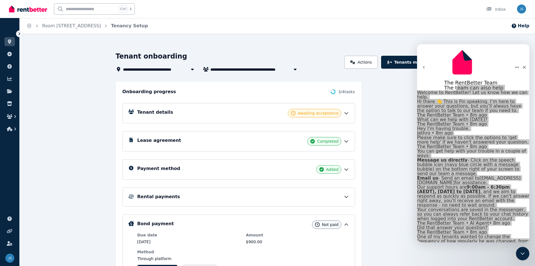
click at [402, 43] on div "**********" at bounding box center [278, 196] width 516 height 307
click at [8, 41] on icon at bounding box center [10, 41] width 6 height 4
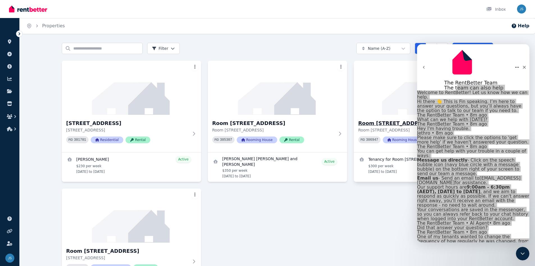
click at [359, 87] on img at bounding box center [423, 87] width 146 height 57
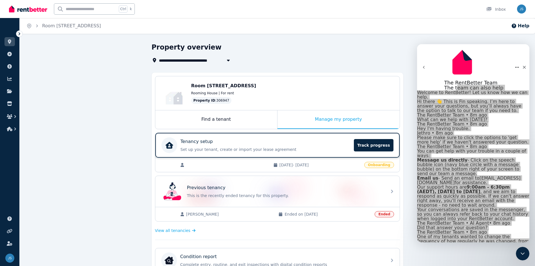
click at [226, 148] on p "Set up your tenant, create or import your lease agreement" at bounding box center [266, 149] width 170 height 6
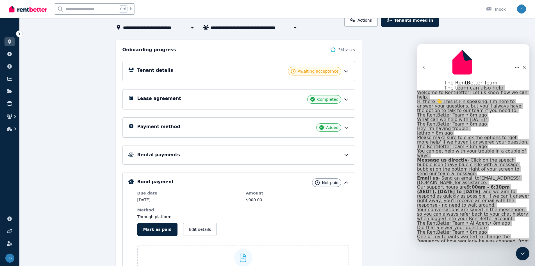
scroll to position [28, 0]
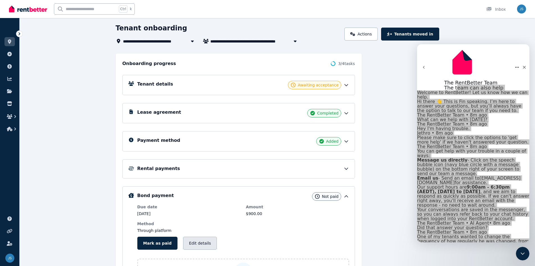
click at [198, 243] on button "Edit details" at bounding box center [200, 242] width 34 height 13
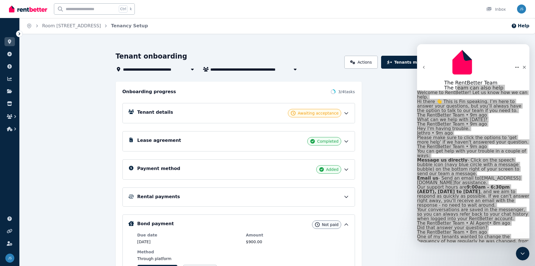
click at [249, 140] on div "Lease agreement Completed" at bounding box center [243, 141] width 212 height 8
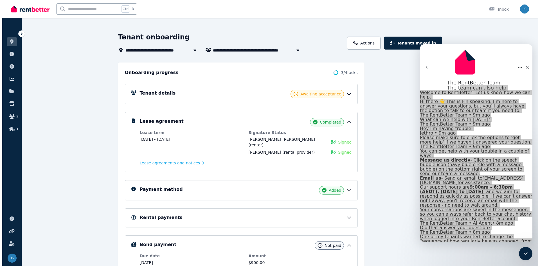
scroll to position [28, 0]
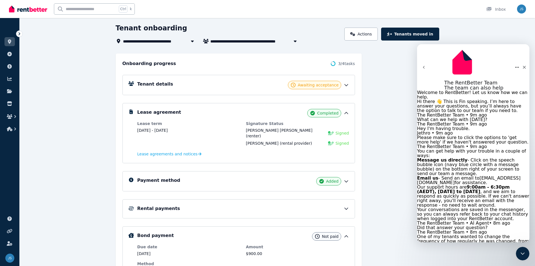
click at [405, 34] on button "Tenants moved in" at bounding box center [410, 34] width 58 height 13
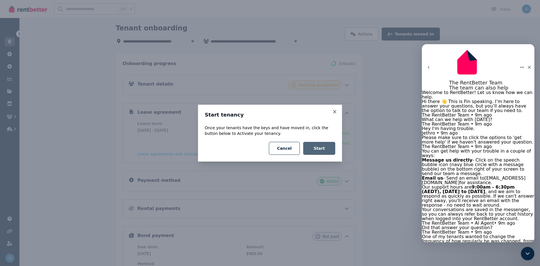
click at [330, 149] on button "Start" at bounding box center [319, 148] width 32 height 13
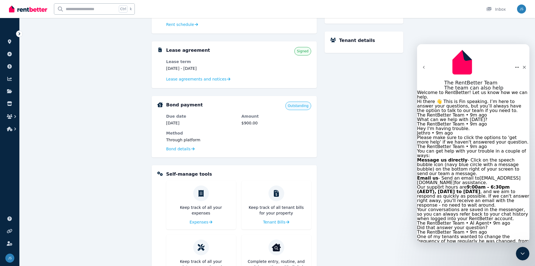
scroll to position [55, 0]
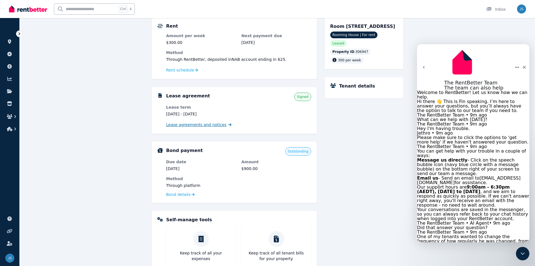
click at [214, 124] on span "Lease agreements and notices" at bounding box center [196, 125] width 60 height 6
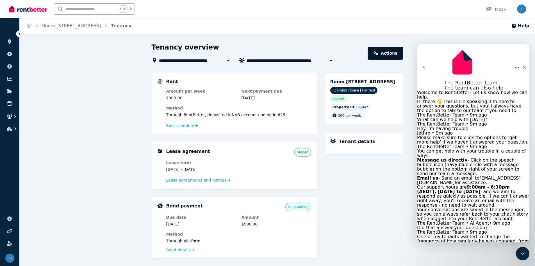
click at [384, 54] on link "Actions" at bounding box center [385, 53] width 35 height 13
click at [346, 141] on h5 "Tenant details" at bounding box center [358, 141] width 36 height 7
click at [190, 126] on span "Rent schedule" at bounding box center [180, 126] width 28 height 6
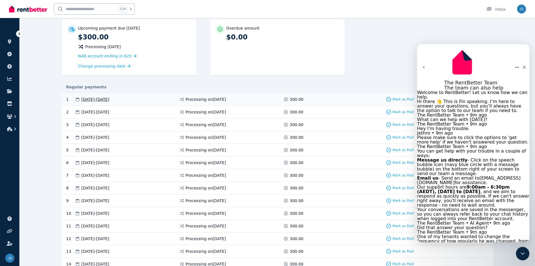
scroll to position [56, 0]
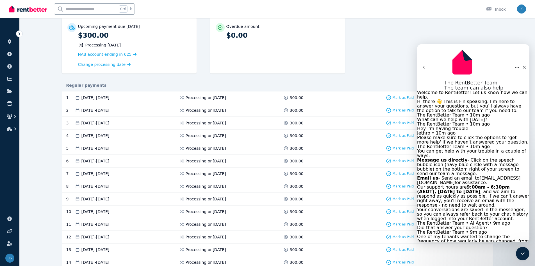
click at [516, 67] on icon "Home" at bounding box center [518, 67] width 4 height 1
click at [503, 40] on div "**********" at bounding box center [278, 220] width 516 height 467
click at [520, 62] on div "Close" at bounding box center [525, 67] width 10 height 10
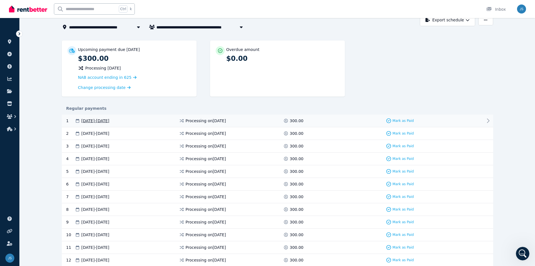
scroll to position [0, 0]
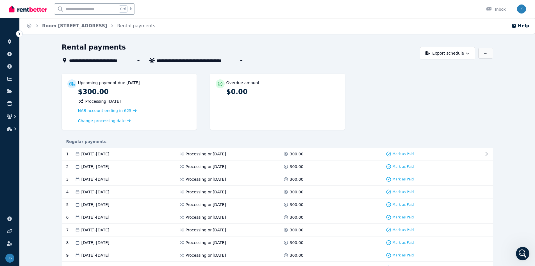
click at [485, 55] on icon "button" at bounding box center [485, 53] width 3 height 4
click at [455, 67] on p "Adjust Rent" at bounding box center [456, 67] width 27 height 6
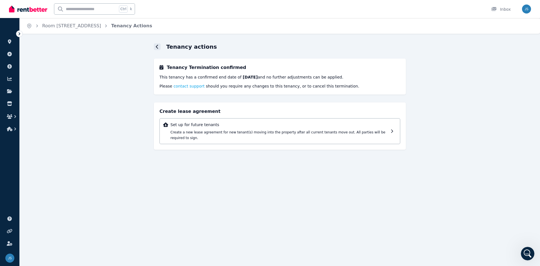
click at [154, 44] on div at bounding box center [157, 46] width 7 height 7
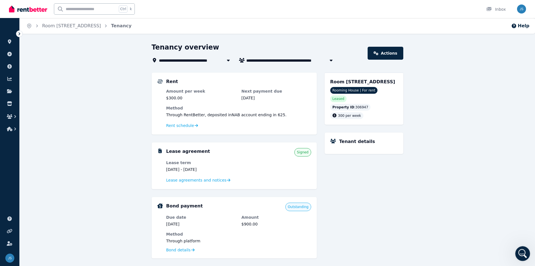
click at [517, 248] on div "Open Intercom Messenger" at bounding box center [522, 252] width 19 height 19
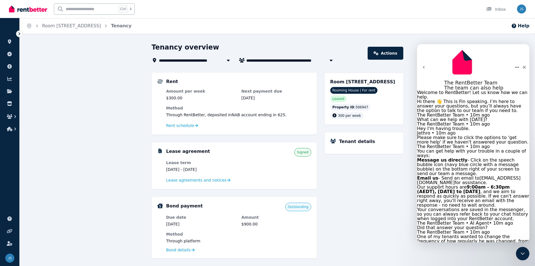
scroll to position [1000, 0]
type textarea "**********"
type textarea "*"
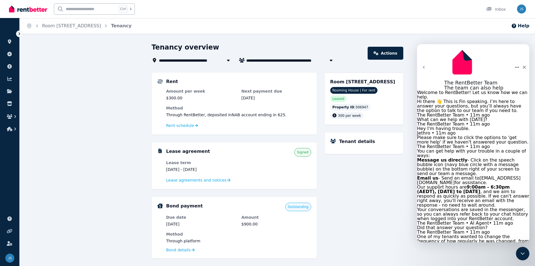
scroll to position [1146, 0]
type textarea "**********"
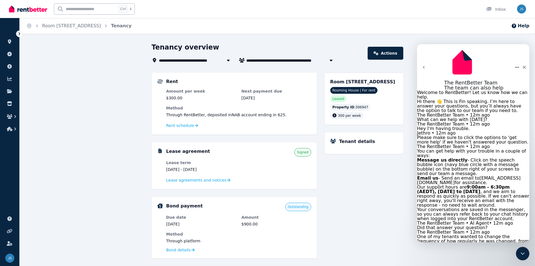
type textarea "**********"
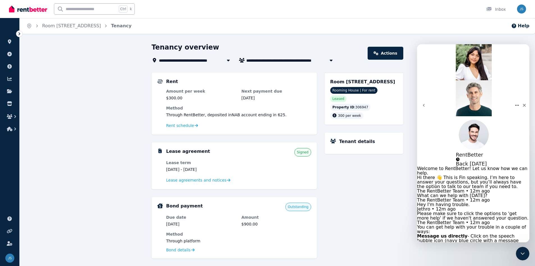
scroll to position [1259, 0]
click at [523, 103] on icon "Close" at bounding box center [525, 105] width 4 height 4
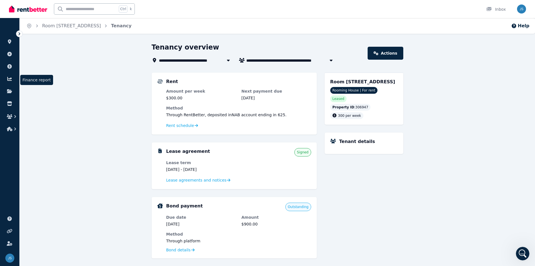
click at [7, 78] on icon at bounding box center [10, 78] width 6 height 4
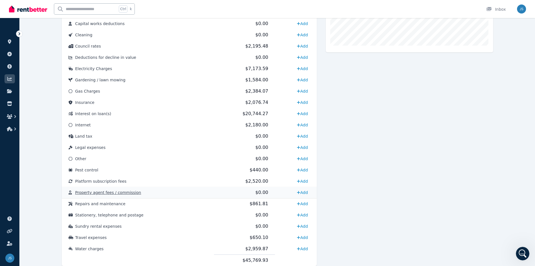
scroll to position [238, 0]
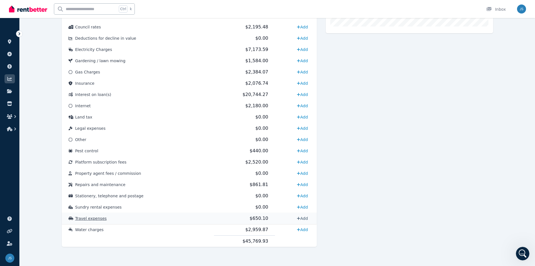
click at [302, 216] on link "Add" at bounding box center [302, 218] width 15 height 9
select select "**********"
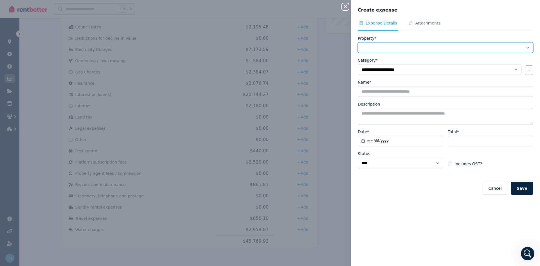
click at [385, 48] on select "**********" at bounding box center [445, 47] width 175 height 11
click at [499, 46] on select "**********" at bounding box center [445, 47] width 175 height 11
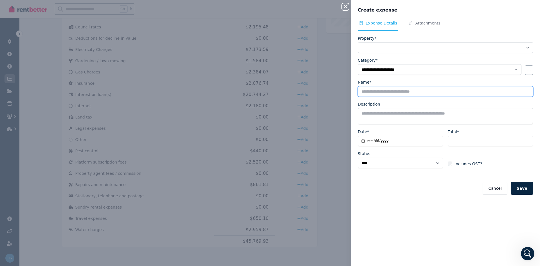
click at [389, 92] on input "Name*" at bounding box center [445, 91] width 175 height 11
type input "*"
type input "**********"
click at [381, 115] on textarea "Description" at bounding box center [445, 116] width 175 height 16
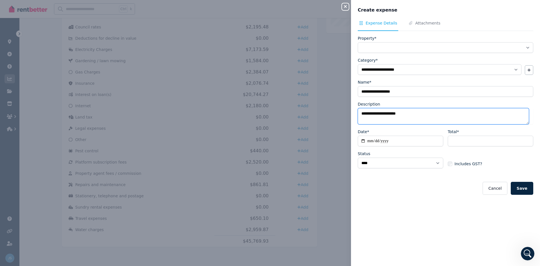
type textarea "**********"
click at [363, 141] on input "Date*" at bounding box center [400, 140] width 85 height 11
click at [364, 139] on input "**********" at bounding box center [400, 140] width 85 height 11
type input "**********"
click at [451, 144] on input "Total*" at bounding box center [489, 140] width 85 height 11
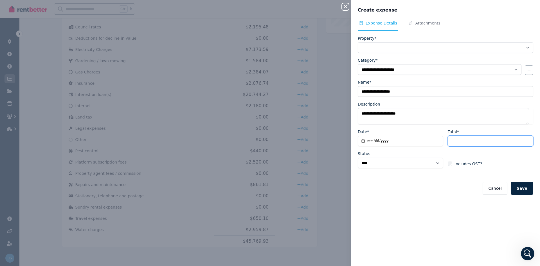
type input "*******"
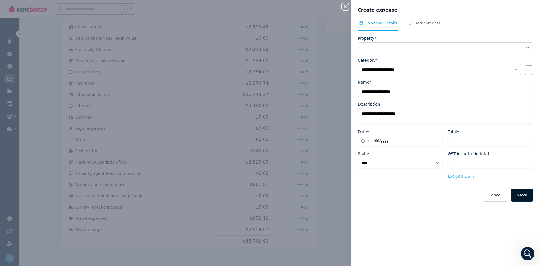
click at [521, 194] on button "Save" at bounding box center [521, 194] width 22 height 13
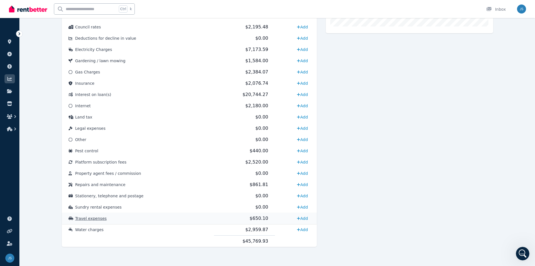
click at [216, 220] on td "$650.10" at bounding box center [244, 217] width 61 height 11
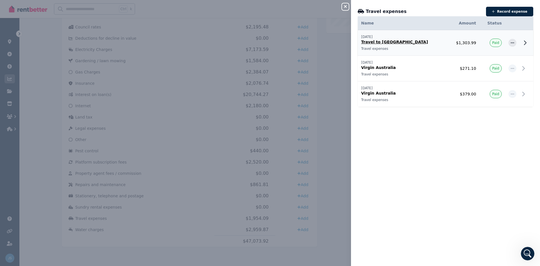
click at [447, 44] on td "$1,303.99" at bounding box center [463, 43] width 32 height 26
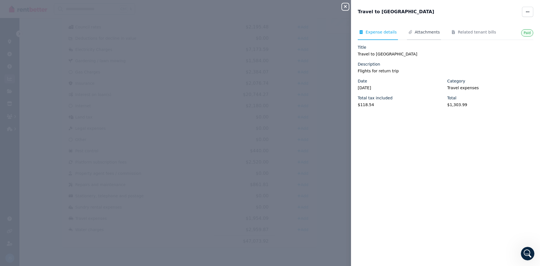
click at [430, 33] on span "Attachments" at bounding box center [427, 32] width 25 height 6
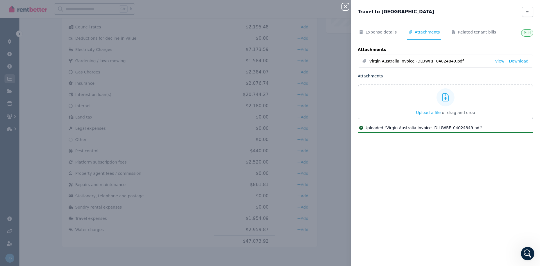
click at [346, 7] on icon "button" at bounding box center [345, 6] width 7 height 4
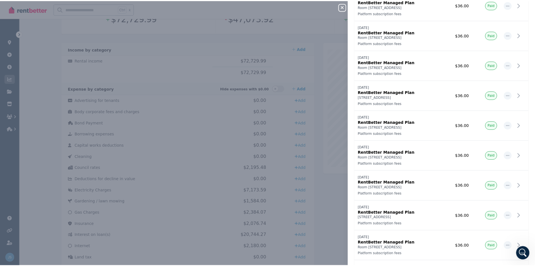
scroll to position [112, 0]
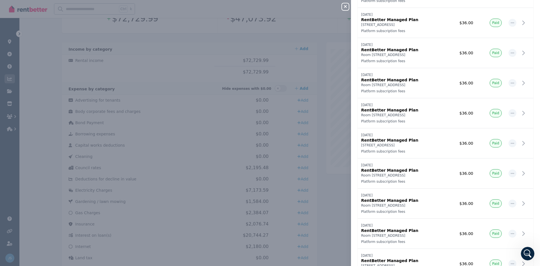
click at [345, 4] on icon "button" at bounding box center [345, 6] width 7 height 4
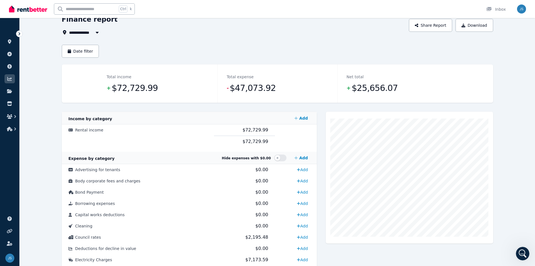
scroll to position [0, 0]
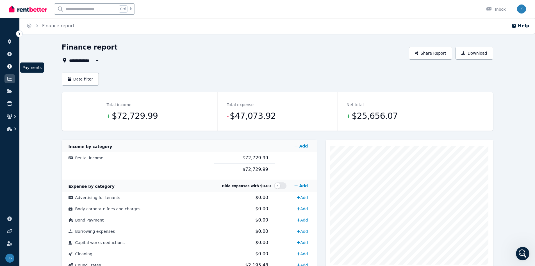
click at [11, 69] on link at bounding box center [9, 66] width 10 height 9
